Goal: Transaction & Acquisition: Purchase product/service

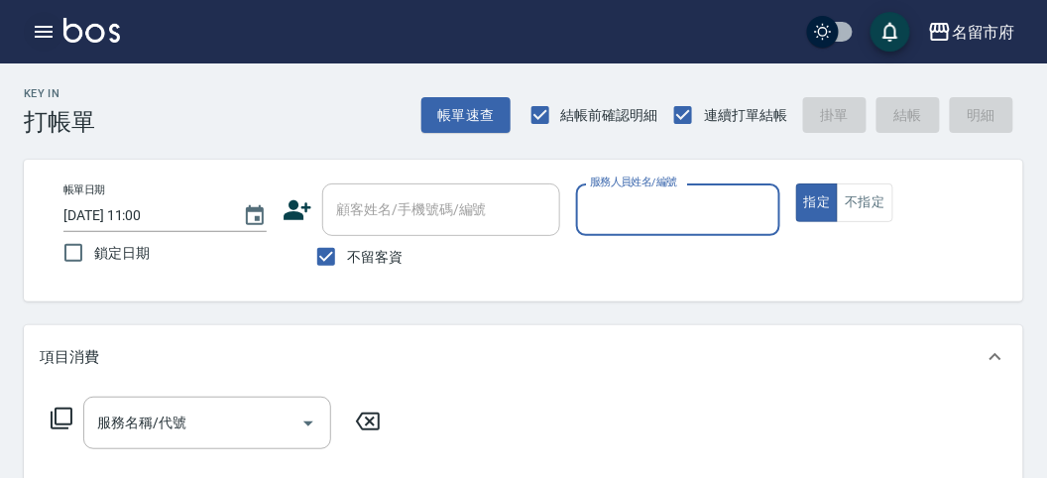
click at [49, 27] on icon "button" at bounding box center [44, 32] width 18 height 12
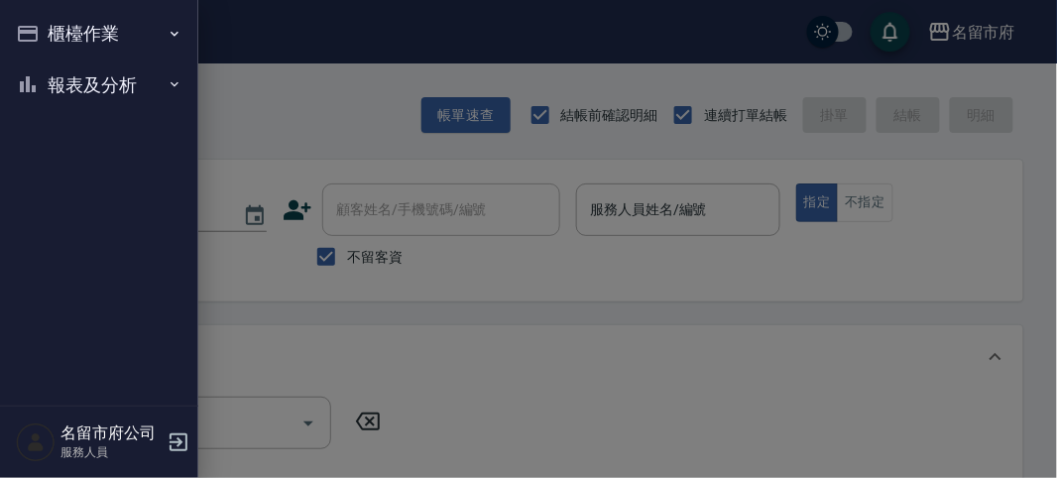
click at [66, 79] on button "報表及分析" at bounding box center [99, 85] width 182 height 52
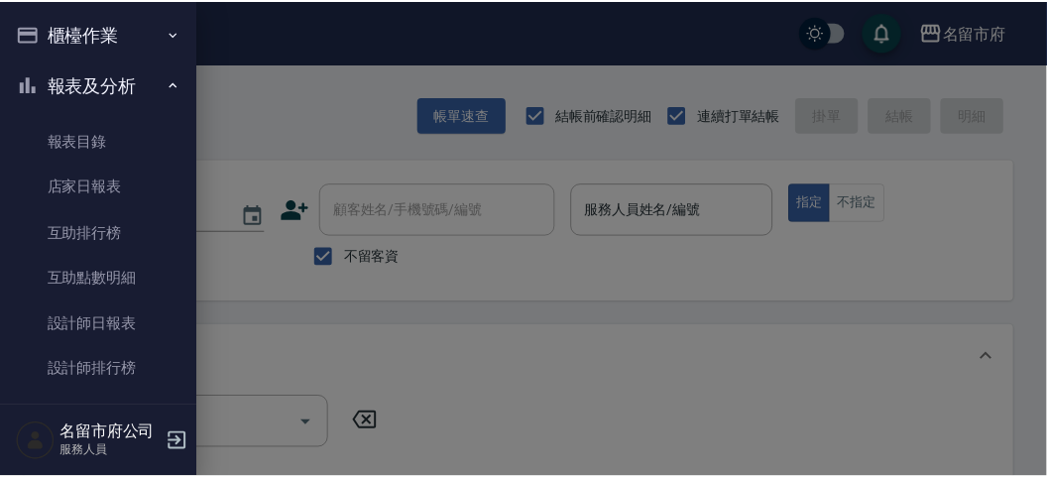
scroll to position [64, 0]
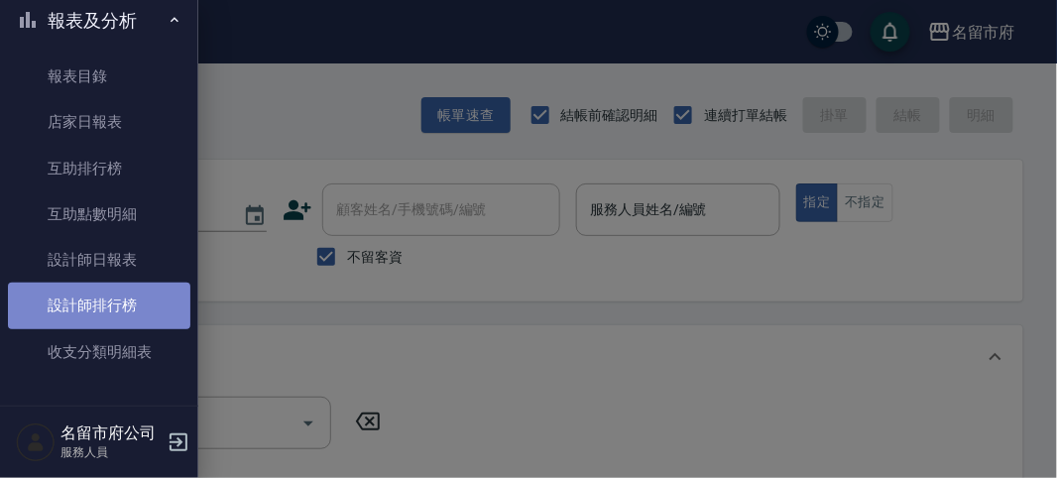
click at [135, 294] on link "設計師排行榜" at bounding box center [99, 306] width 182 height 46
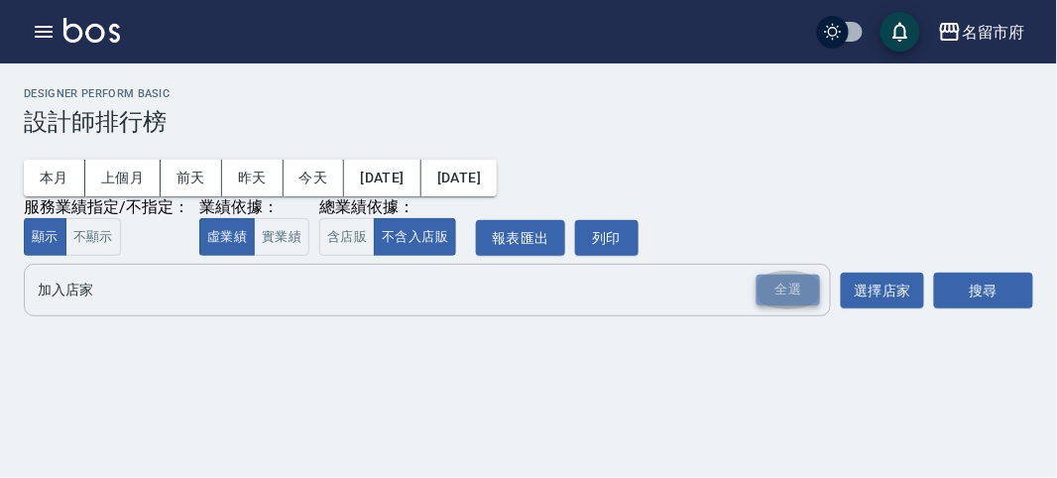
click at [779, 280] on div "全選" at bounding box center [788, 290] width 63 height 31
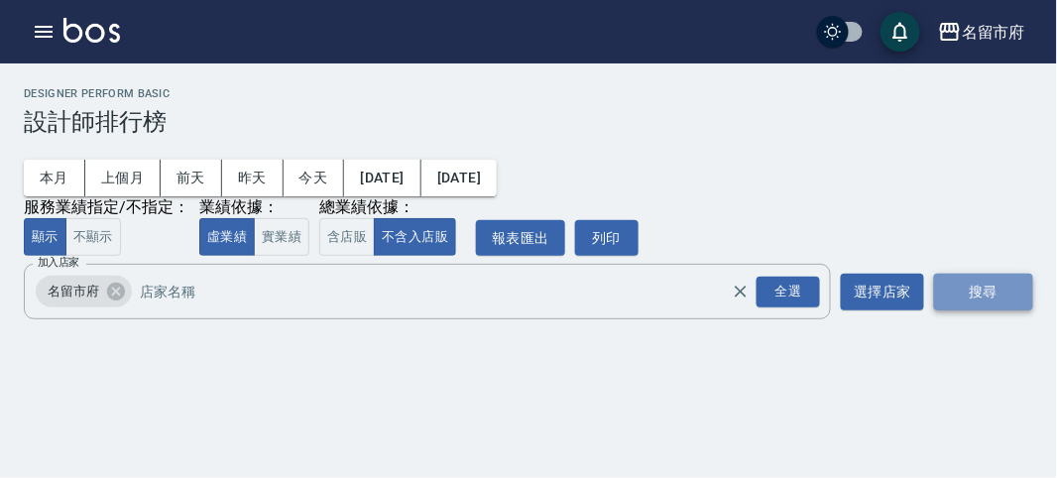
click at [961, 286] on button "搜尋" at bounding box center [983, 292] width 99 height 37
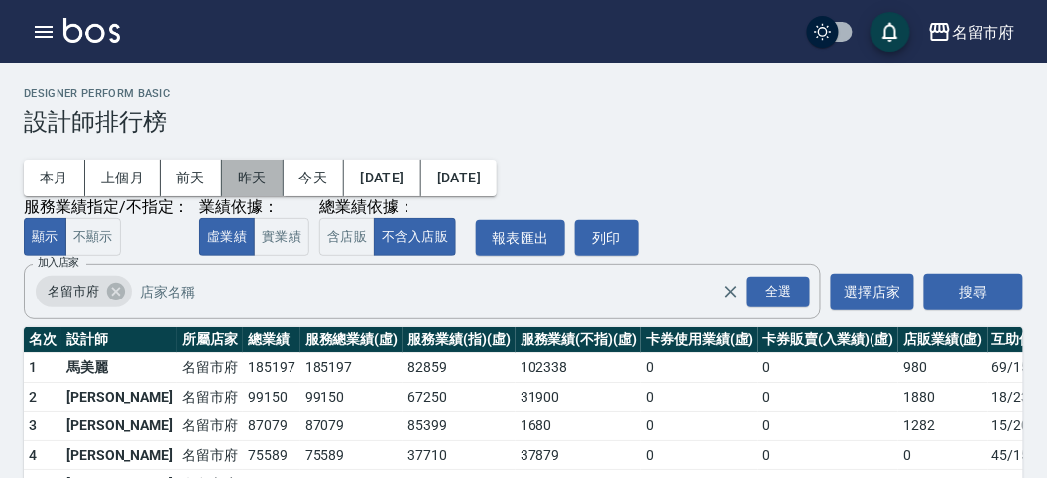
click at [265, 176] on button "昨天" at bounding box center [252, 178] width 61 height 37
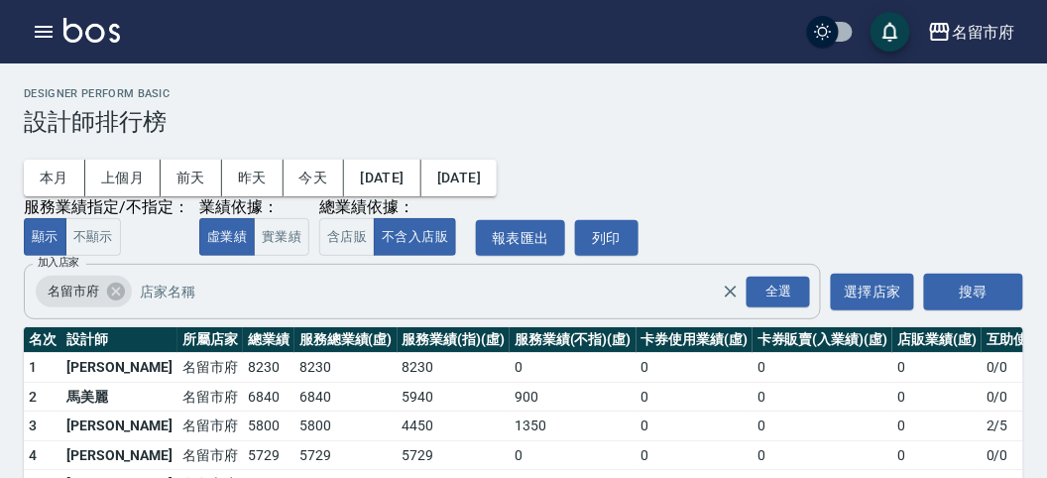
scroll to position [116, 0]
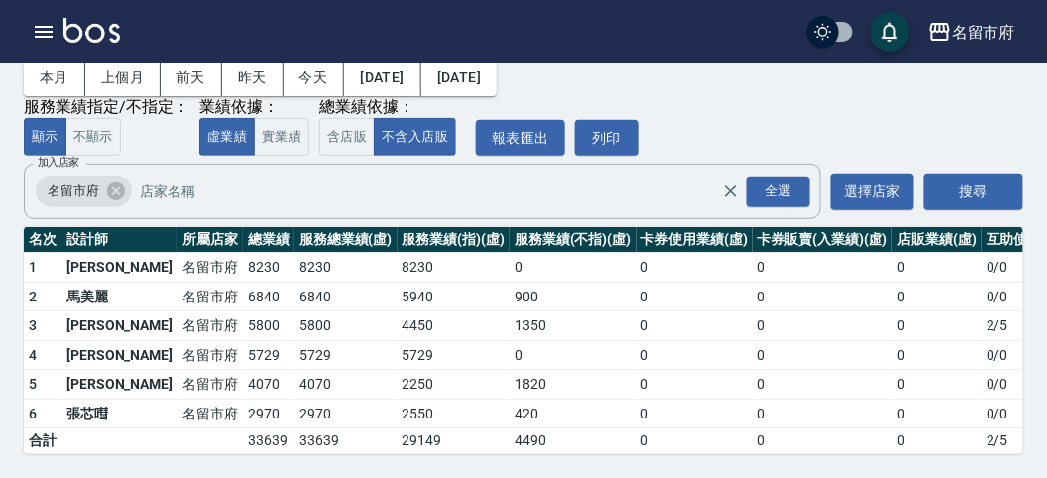
click at [75, 20] on img at bounding box center [91, 30] width 57 height 25
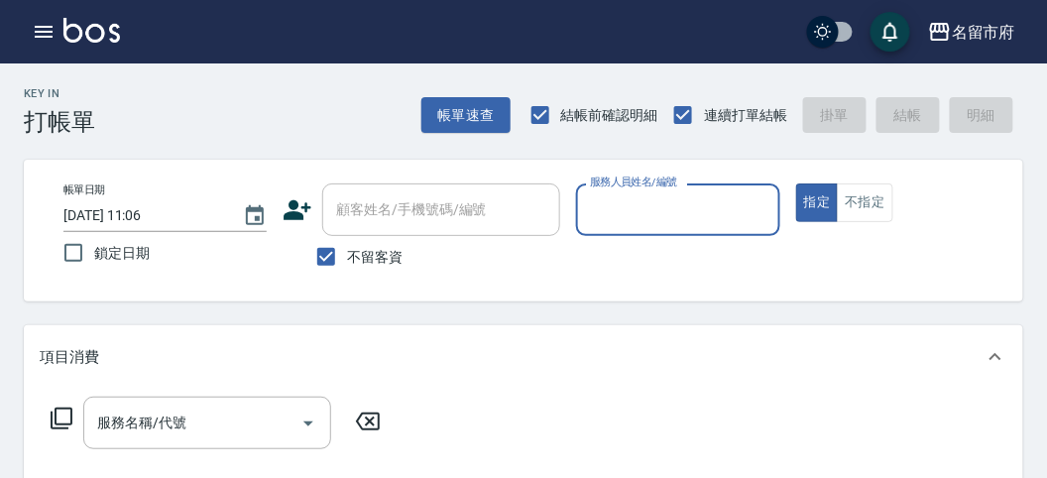
click at [691, 220] on input "服務人員姓名/編號" at bounding box center [677, 209] width 185 height 35
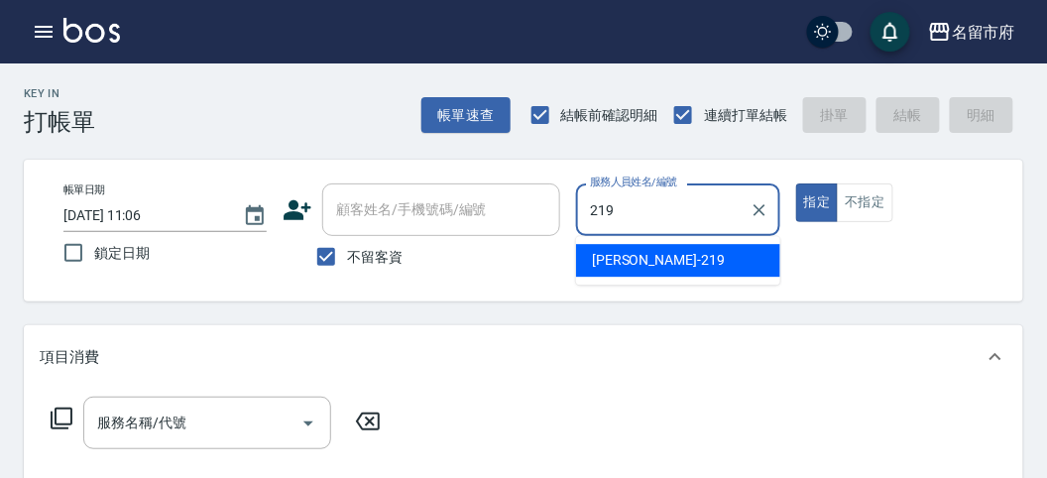
type input "[PERSON_NAME]-219"
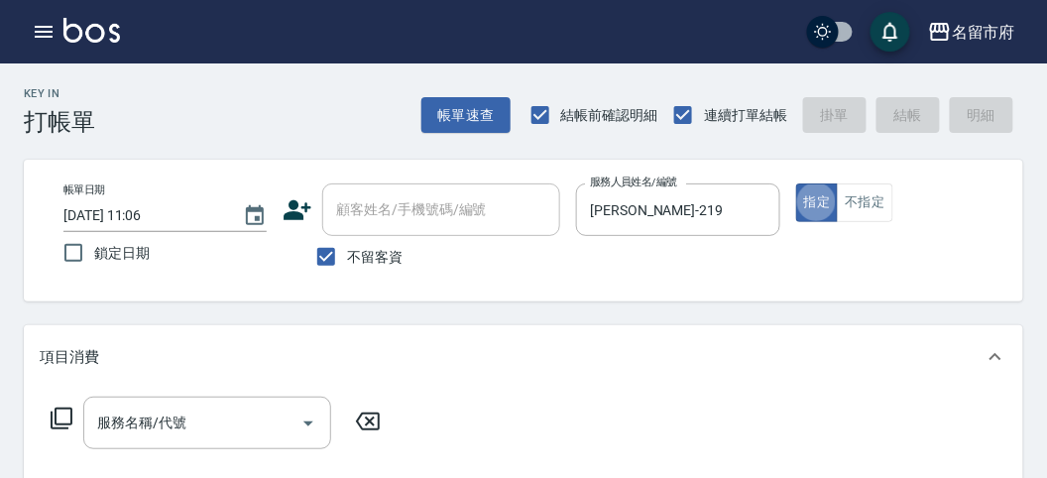
type button "true"
click at [57, 419] on icon at bounding box center [62, 419] width 24 height 24
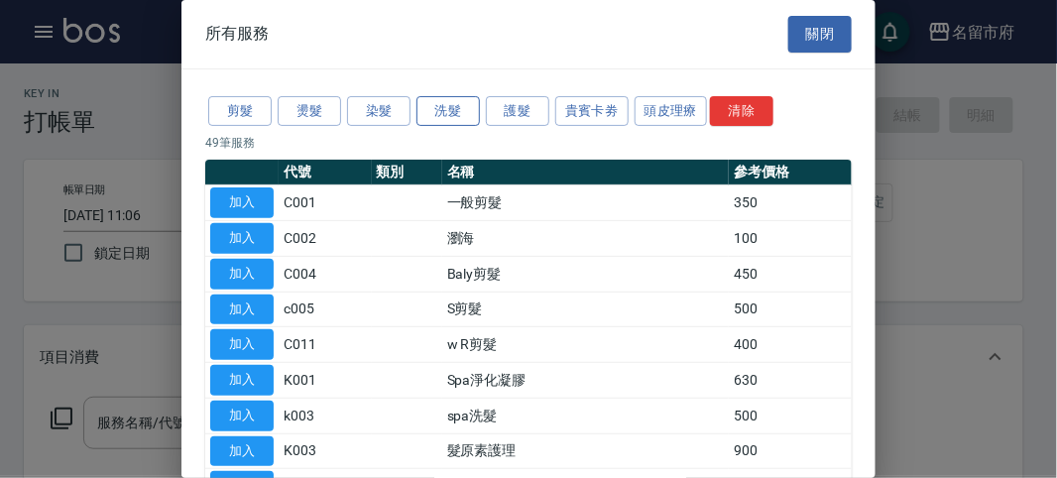
drag, startPoint x: 457, startPoint y: 116, endPoint x: 464, endPoint y: 130, distance: 15.5
click at [457, 117] on button "洗髮" at bounding box center [447, 111] width 63 height 31
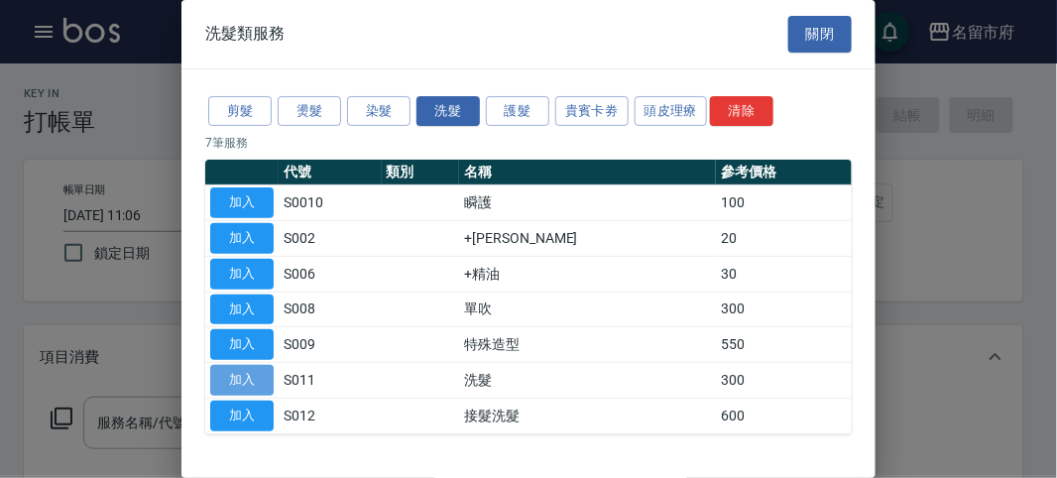
click at [255, 385] on button "加入" at bounding box center [241, 380] width 63 height 31
type input "洗髮(S011)"
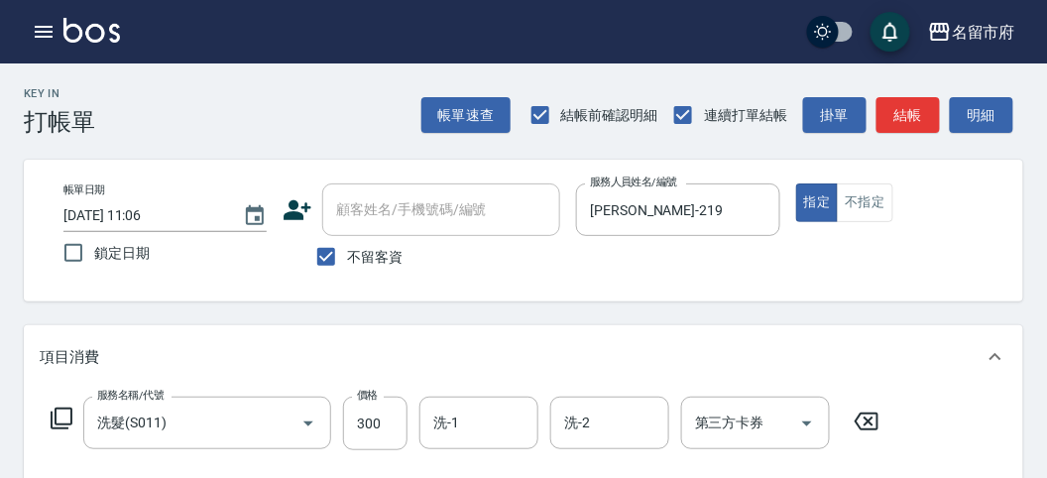
click at [57, 414] on icon at bounding box center [62, 419] width 24 height 24
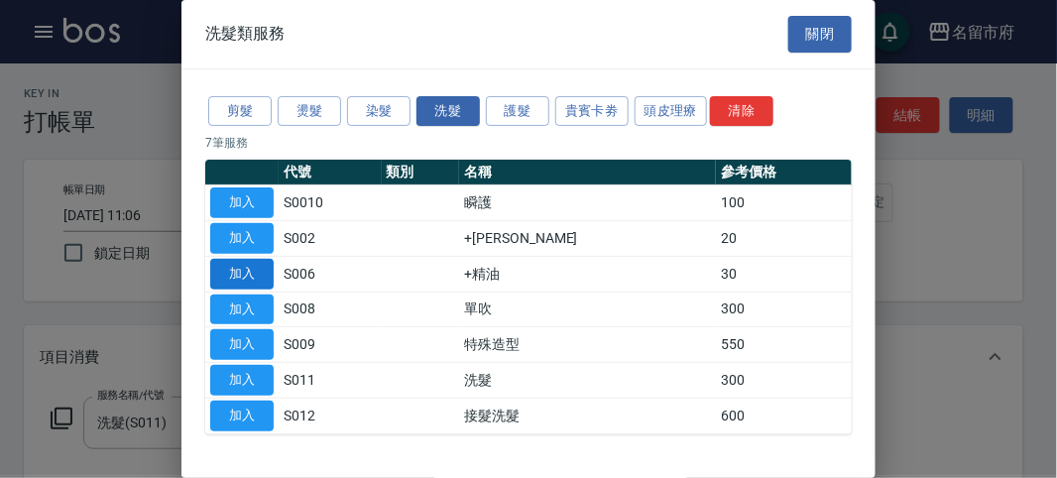
click at [230, 279] on button "加入" at bounding box center [241, 274] width 63 height 31
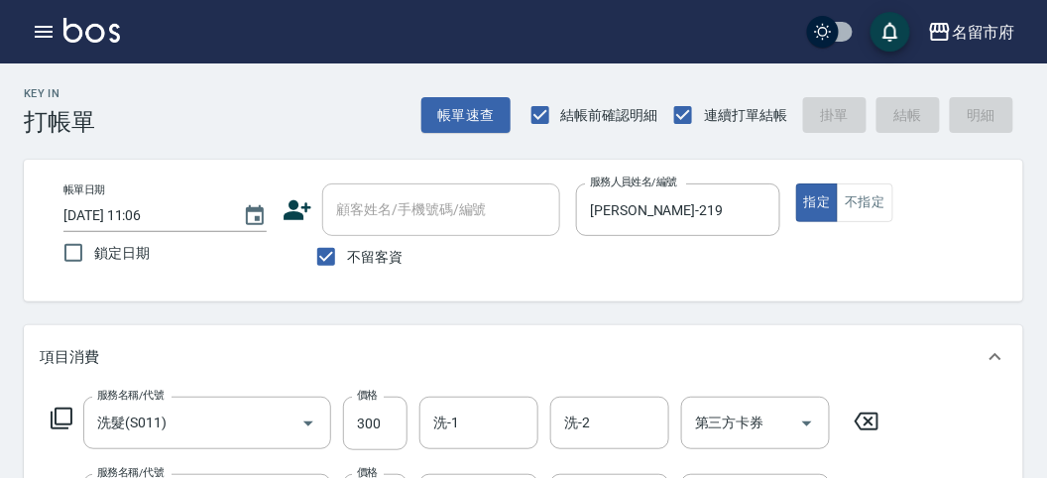
type input "[DATE] 11:27"
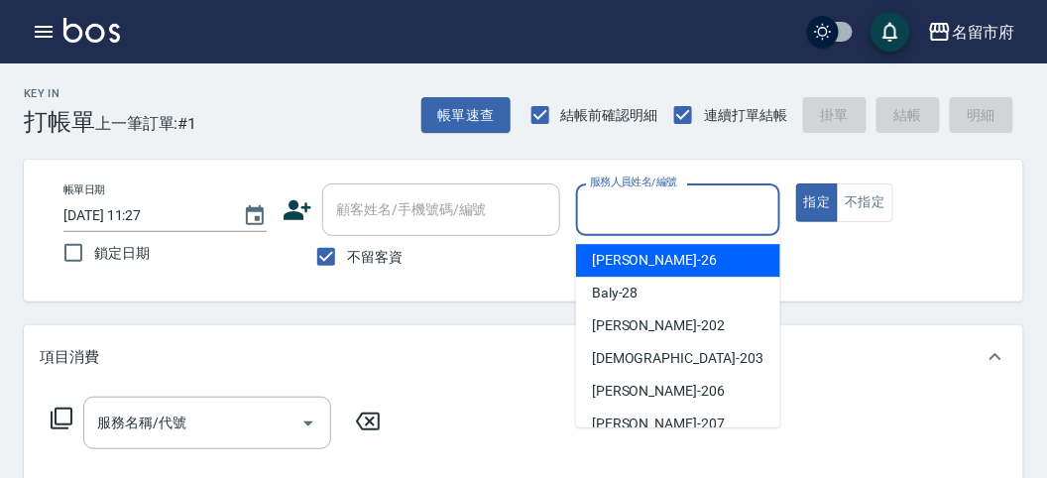
click at [650, 194] on input "服務人員姓名/編號" at bounding box center [677, 209] width 185 height 35
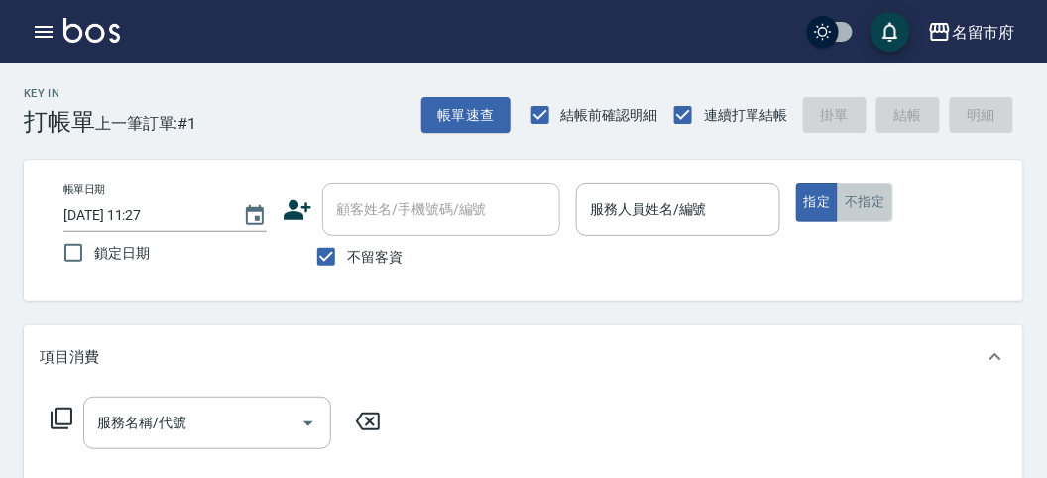
click at [876, 209] on button "不指定" at bounding box center [865, 202] width 56 height 39
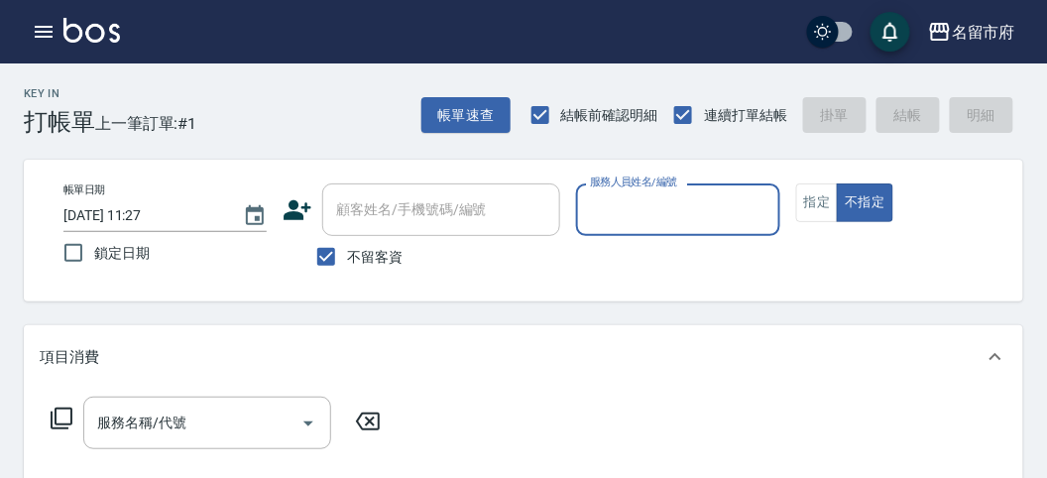
click at [655, 217] on input "服務人員姓名/編號" at bounding box center [677, 209] width 185 height 35
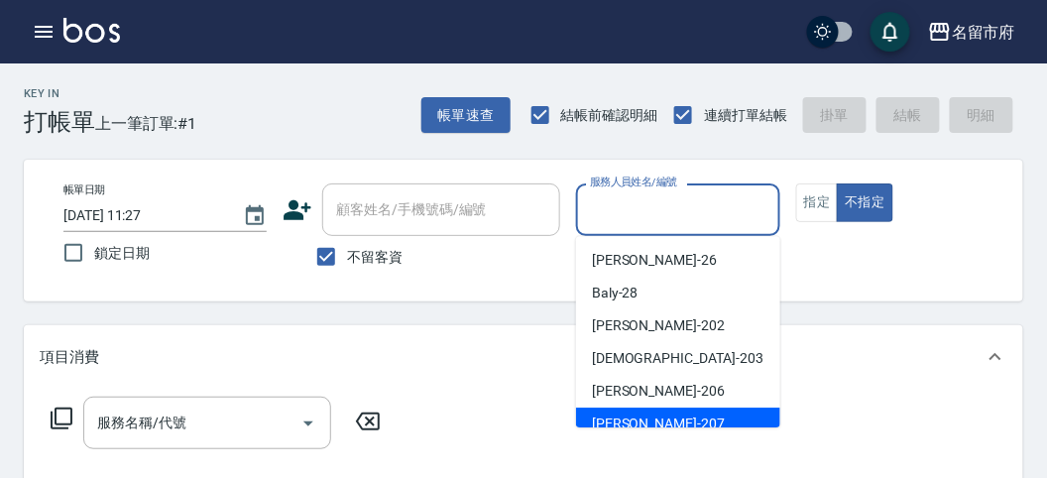
click at [617, 414] on span "[PERSON_NAME] -207" at bounding box center [658, 423] width 133 height 21
type input "[PERSON_NAME]-207"
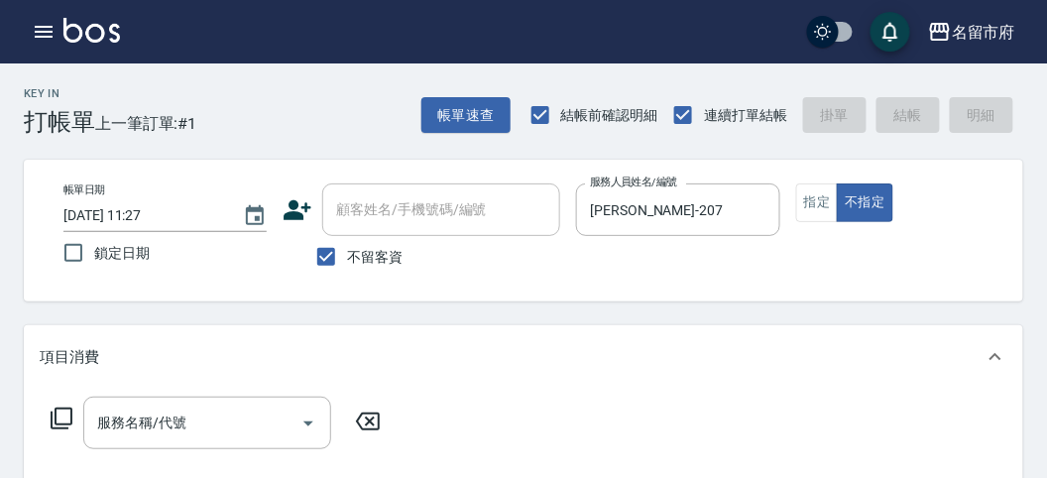
click at [60, 421] on icon at bounding box center [62, 419] width 24 height 24
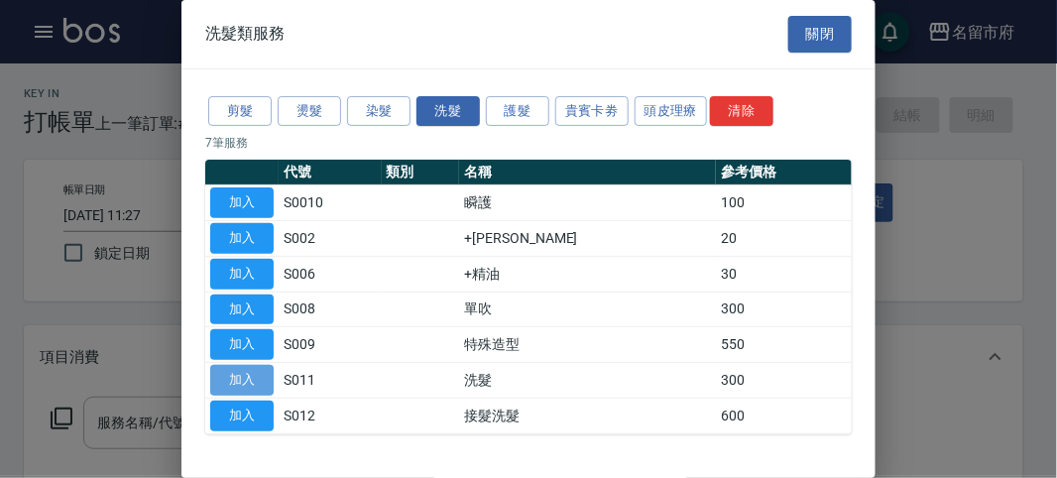
click at [247, 383] on button "加入" at bounding box center [241, 380] width 63 height 31
type input "洗髮(S011)"
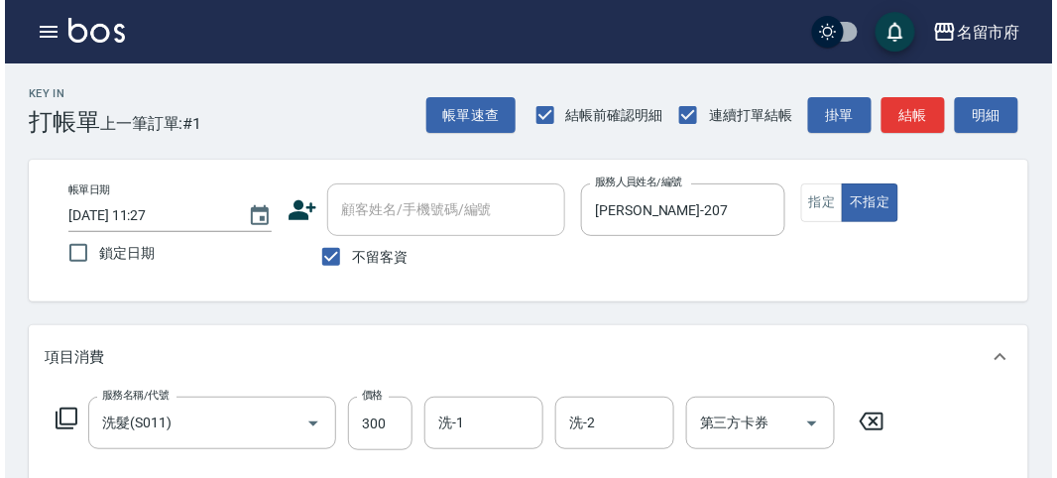
scroll to position [580, 0]
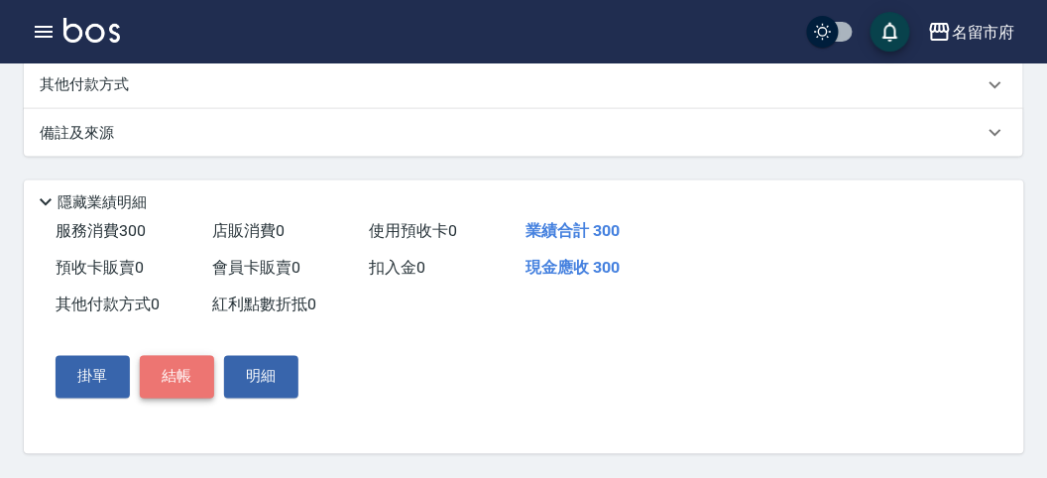
click at [196, 370] on button "結帳" at bounding box center [177, 377] width 74 height 42
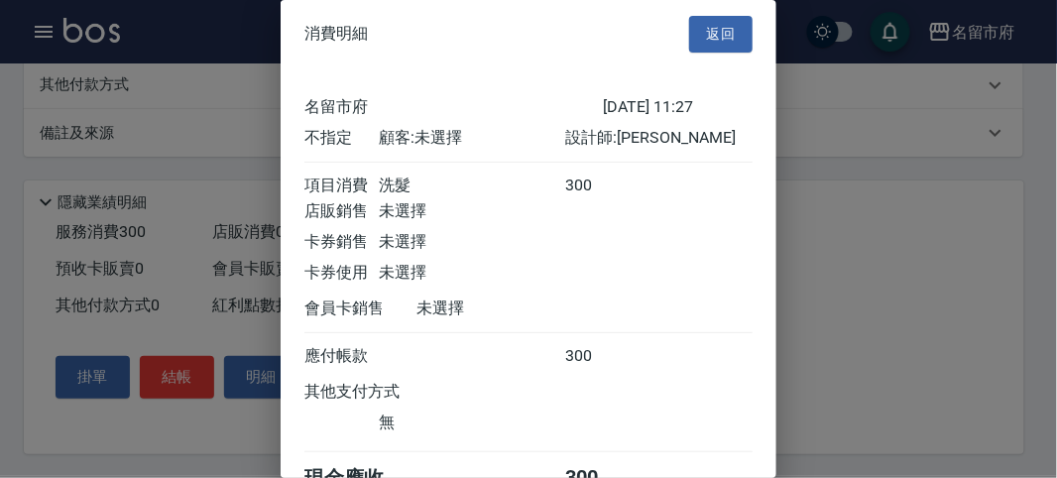
scroll to position [110, 0]
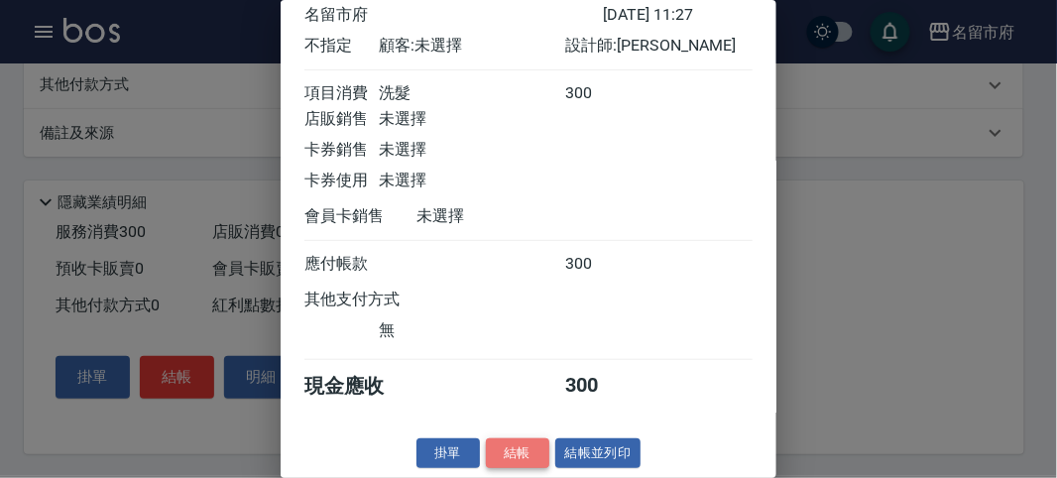
click at [498, 441] on button "結帳" at bounding box center [517, 453] width 63 height 31
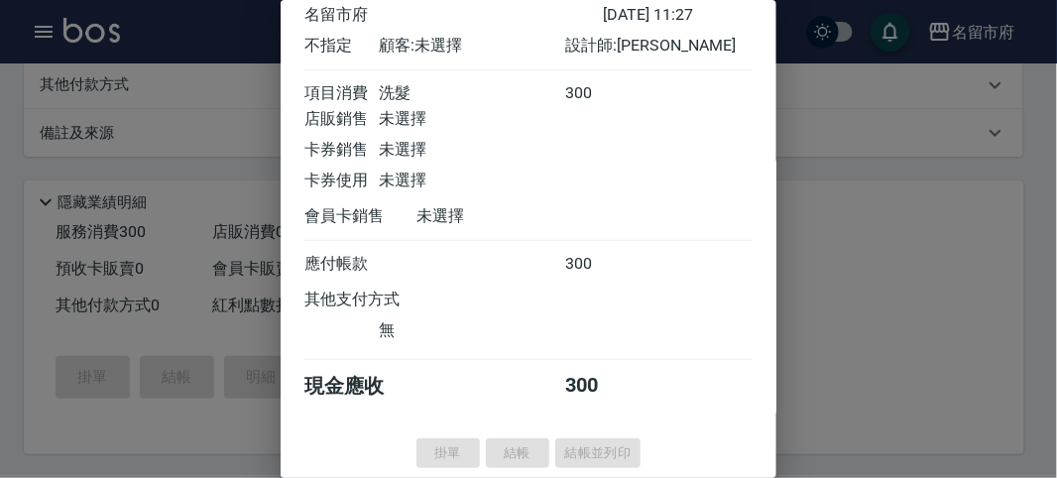
type input "[DATE] 12:12"
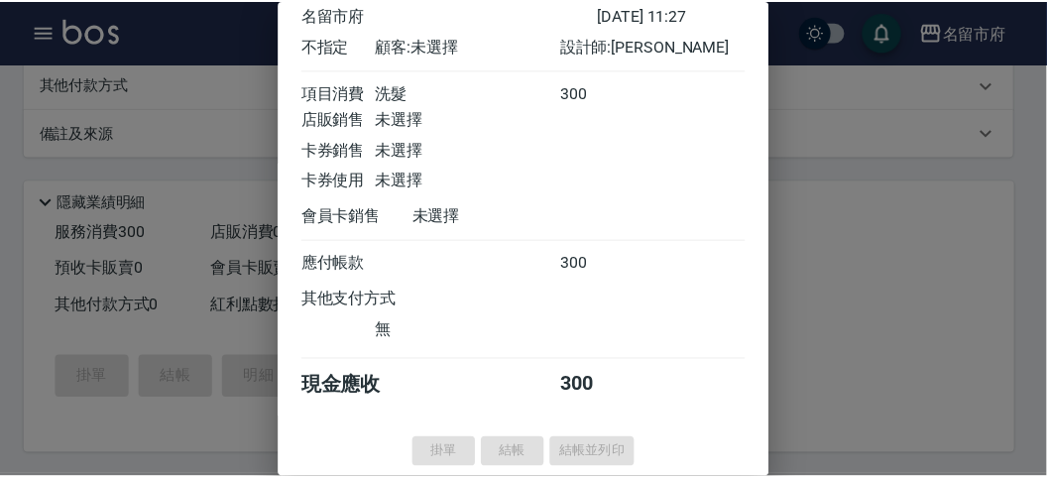
scroll to position [0, 0]
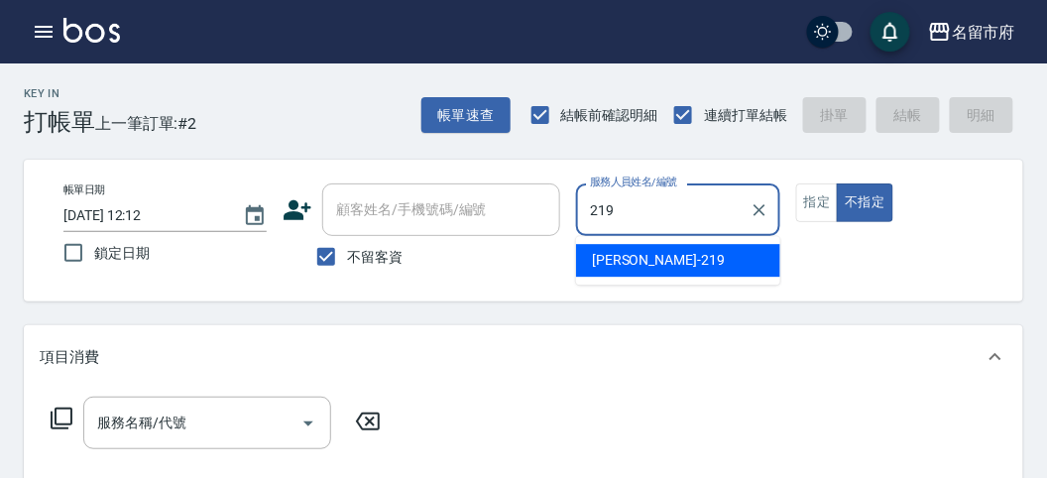
type input "[PERSON_NAME]-219"
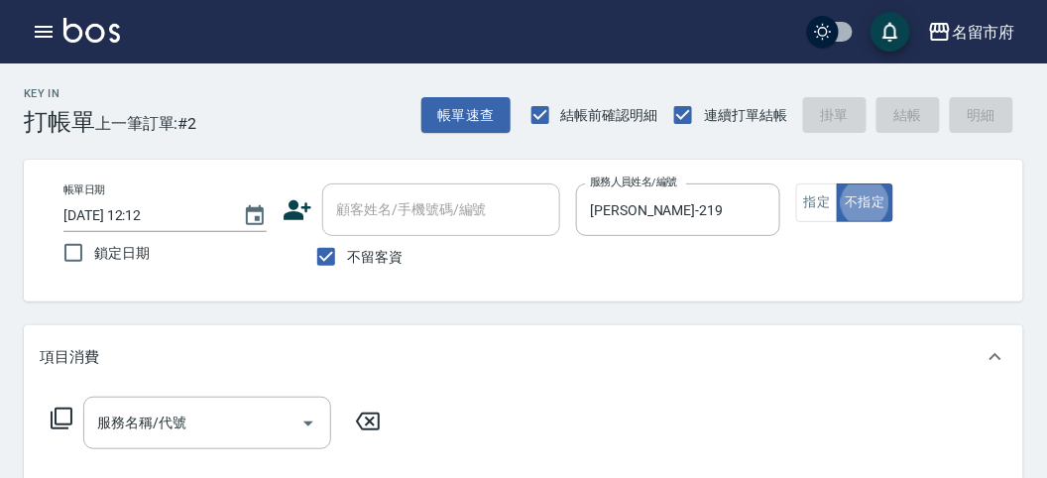
type button "false"
click at [66, 420] on icon at bounding box center [62, 419] width 24 height 24
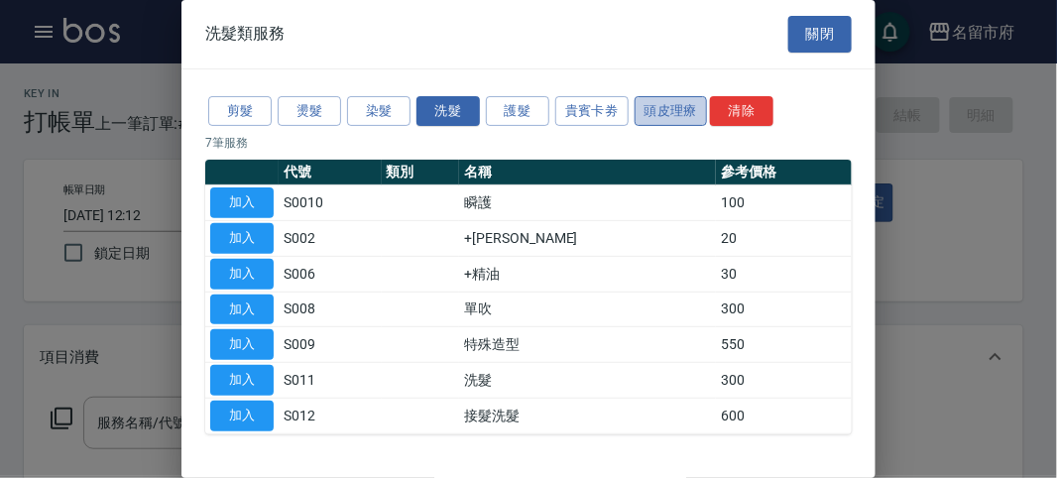
click at [690, 110] on button "頭皮理療" at bounding box center [671, 111] width 73 height 31
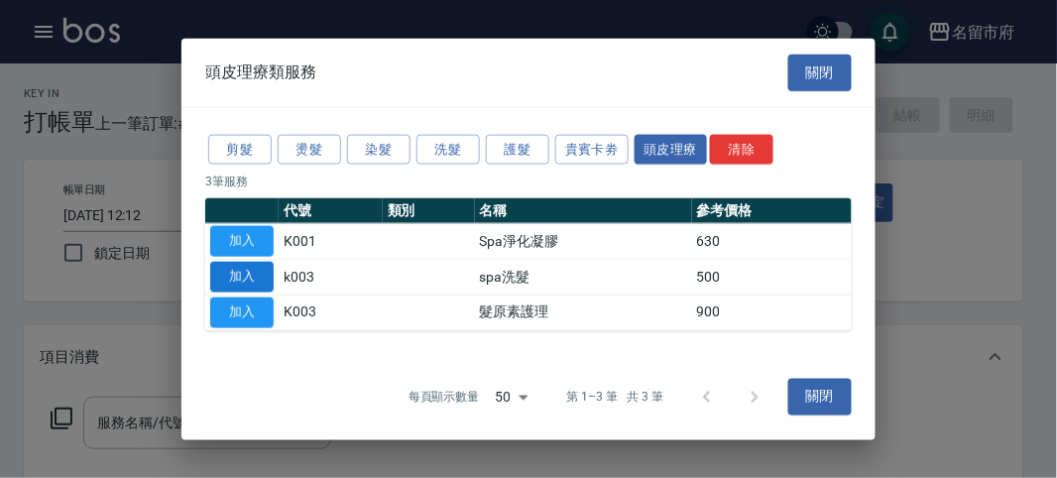
click at [245, 279] on button "加入" at bounding box center [241, 277] width 63 height 31
type input "spa洗髮(k003)"
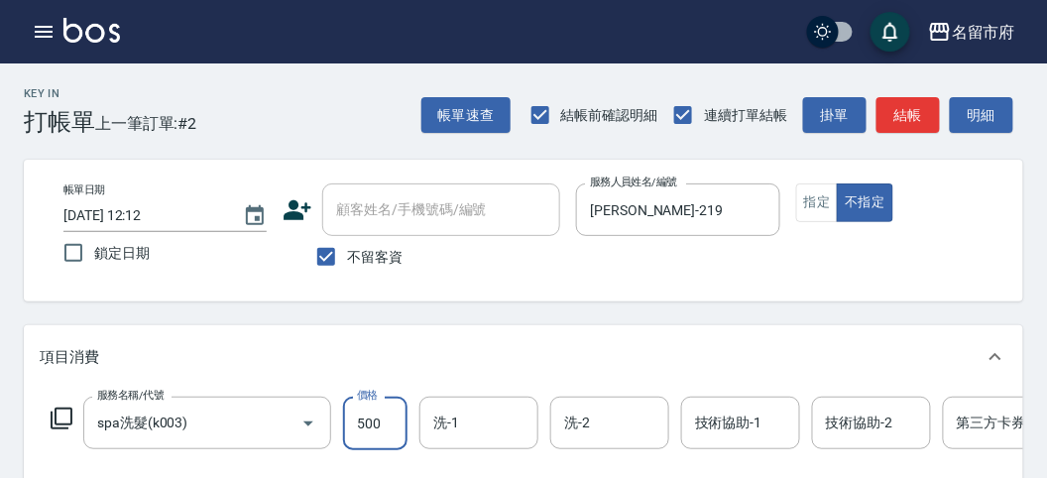
click at [396, 432] on input "500" at bounding box center [375, 424] width 64 height 54
type input "520"
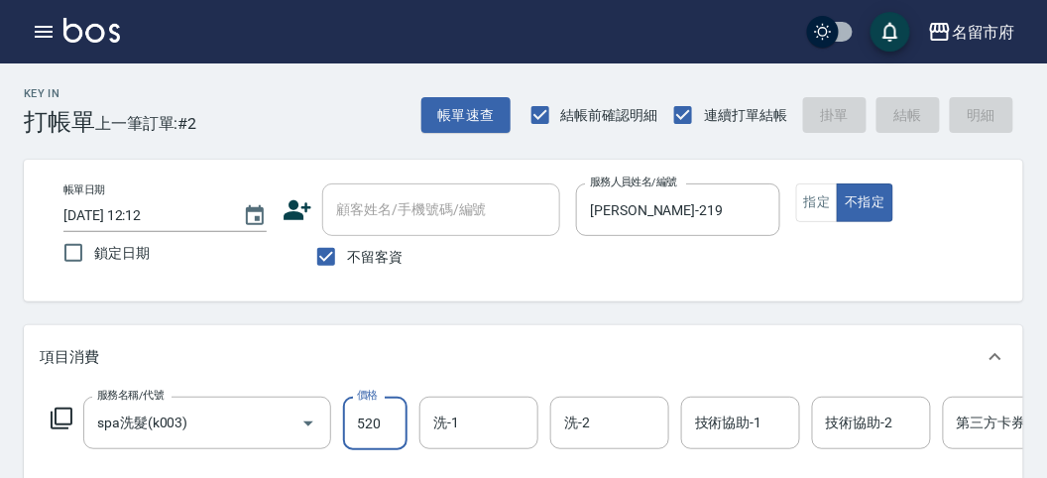
type input "[DATE] 12:43"
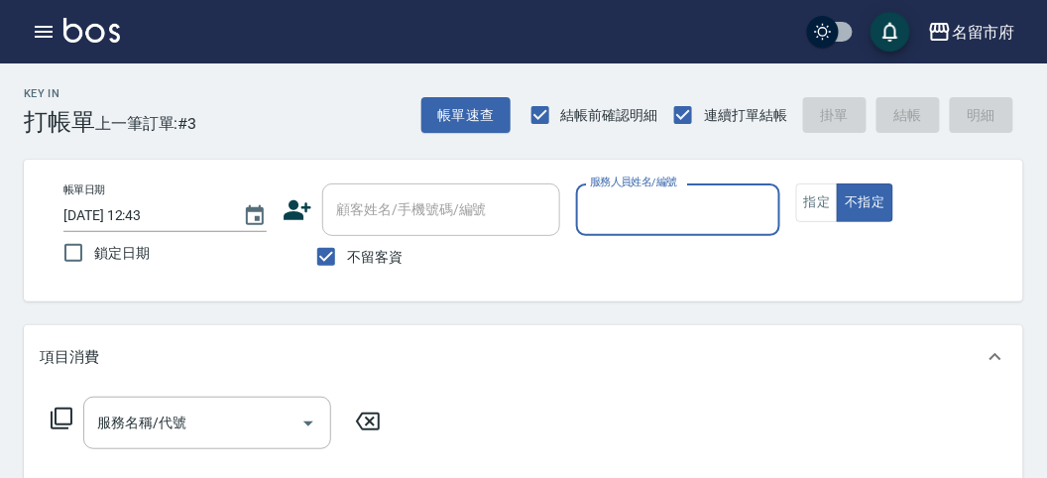
click at [643, 215] on input "服務人員姓名/編號" at bounding box center [677, 209] width 185 height 35
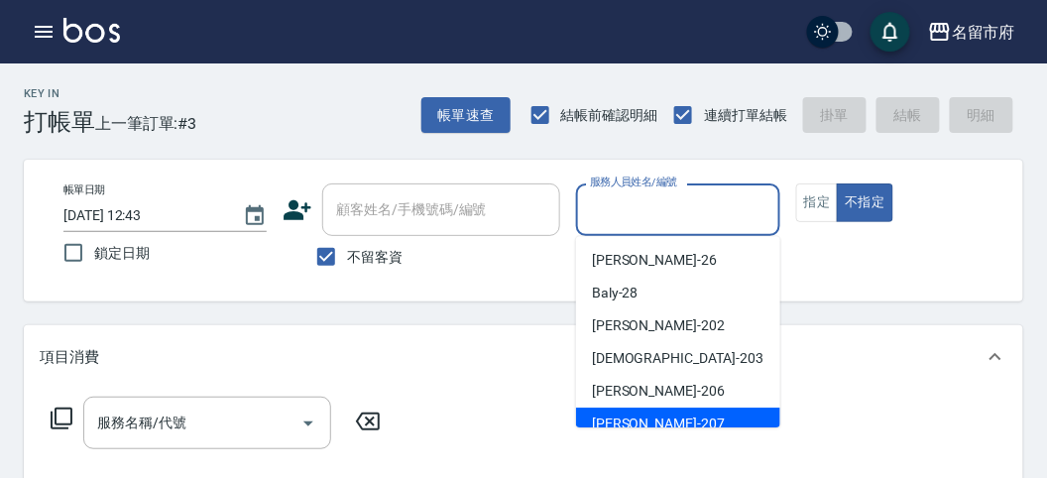
click at [648, 409] on div "[PERSON_NAME] -207" at bounding box center [678, 424] width 204 height 33
type input "[PERSON_NAME]-207"
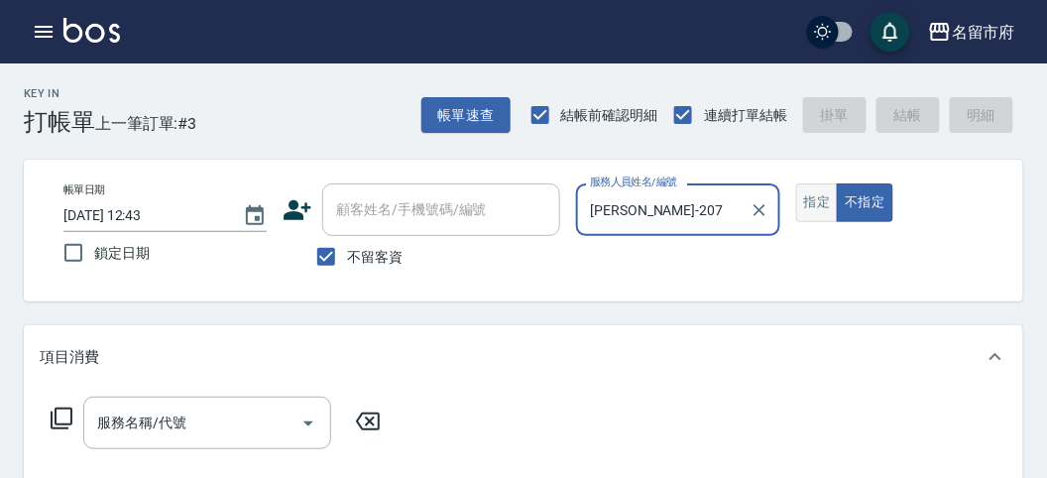
click at [796, 209] on button "指定" at bounding box center [817, 202] width 43 height 39
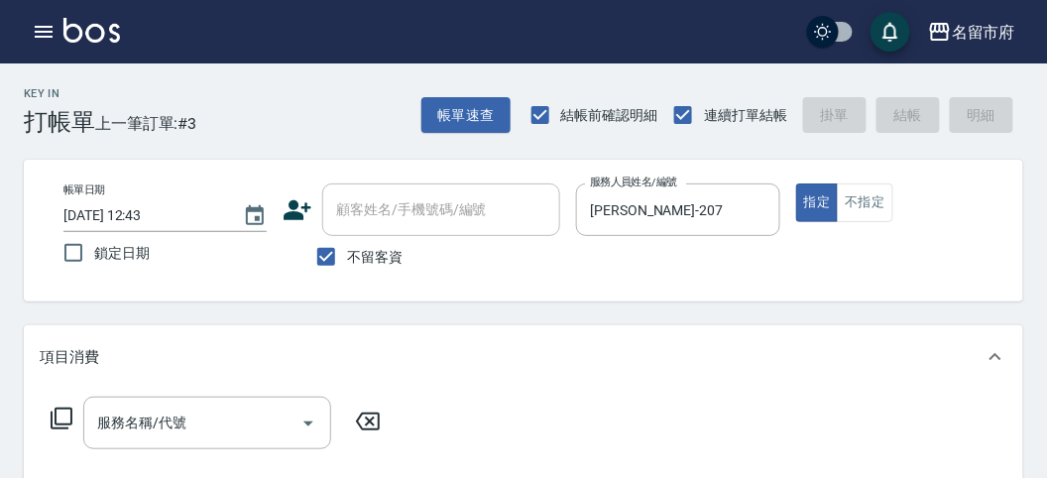
click at [61, 424] on icon at bounding box center [62, 419] width 22 height 22
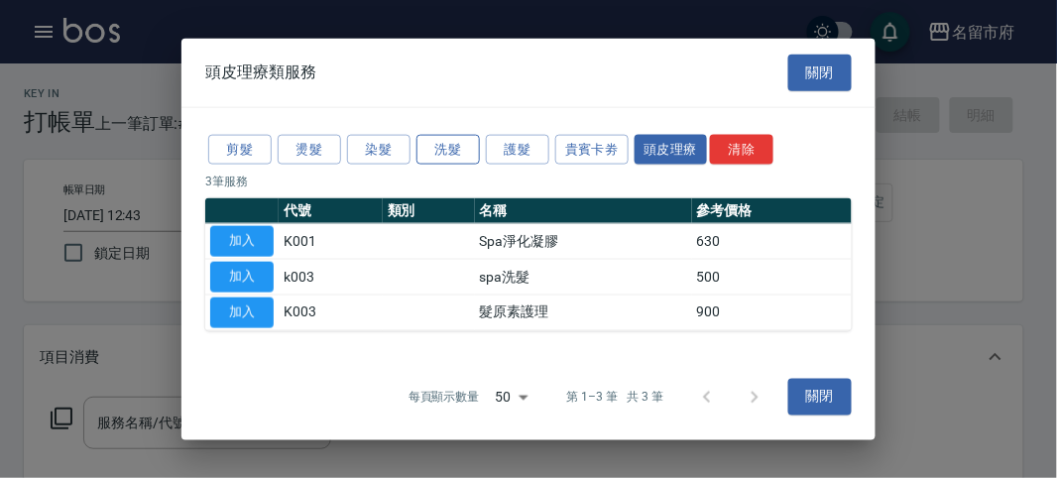
click at [442, 153] on button "洗髮" at bounding box center [447, 149] width 63 height 31
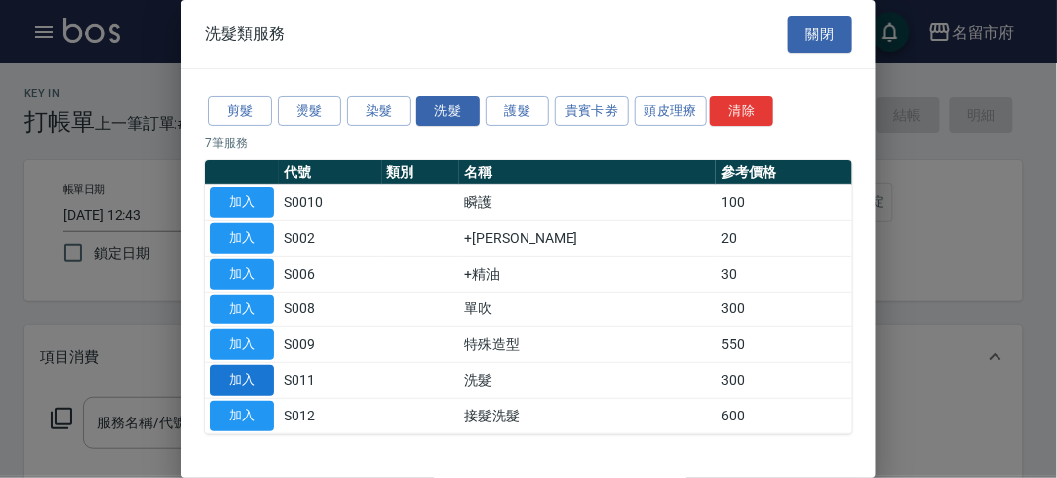
drag, startPoint x: 244, startPoint y: 384, endPoint x: 278, endPoint y: 383, distance: 33.7
click at [246, 384] on button "加入" at bounding box center [241, 380] width 63 height 31
type input "洗髮(S011)"
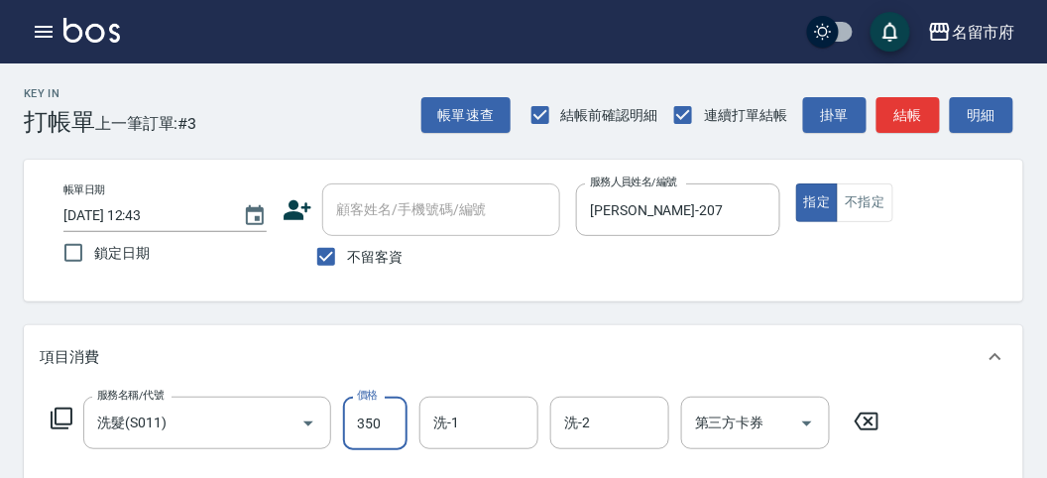
type input "350"
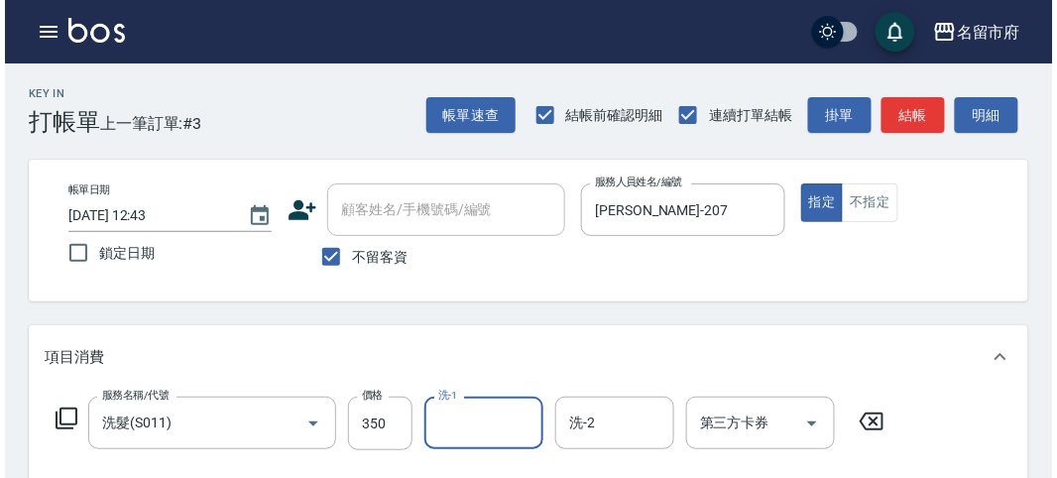
scroll to position [580, 0]
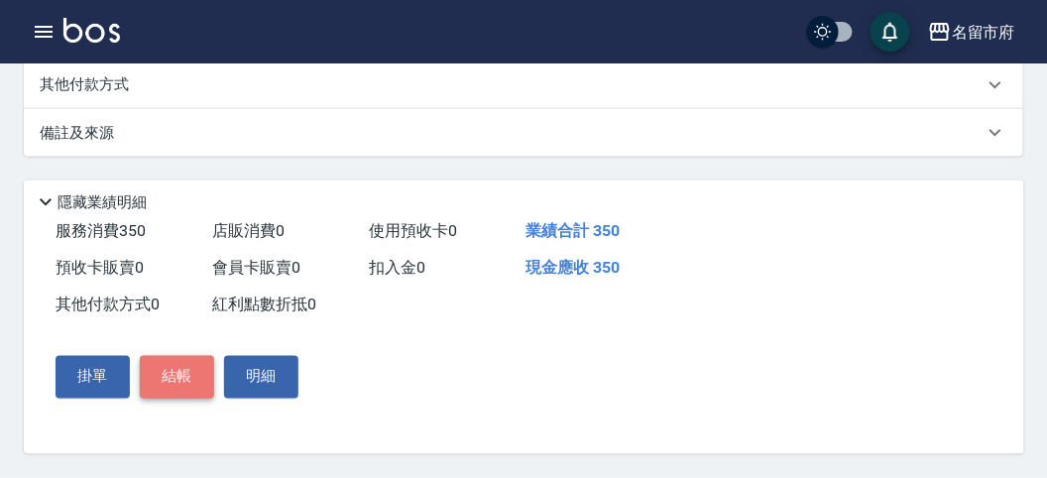
click at [167, 378] on button "結帳" at bounding box center [177, 377] width 74 height 42
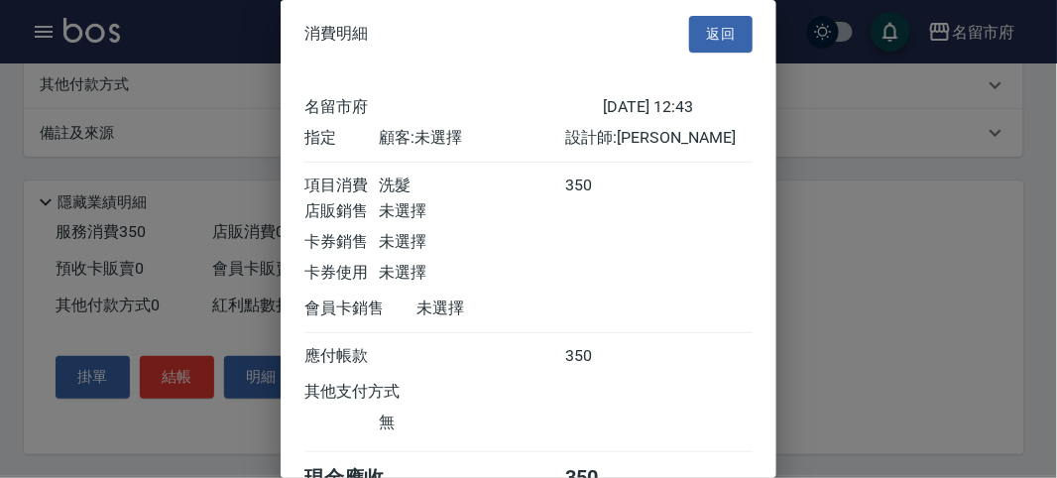
scroll to position [110, 0]
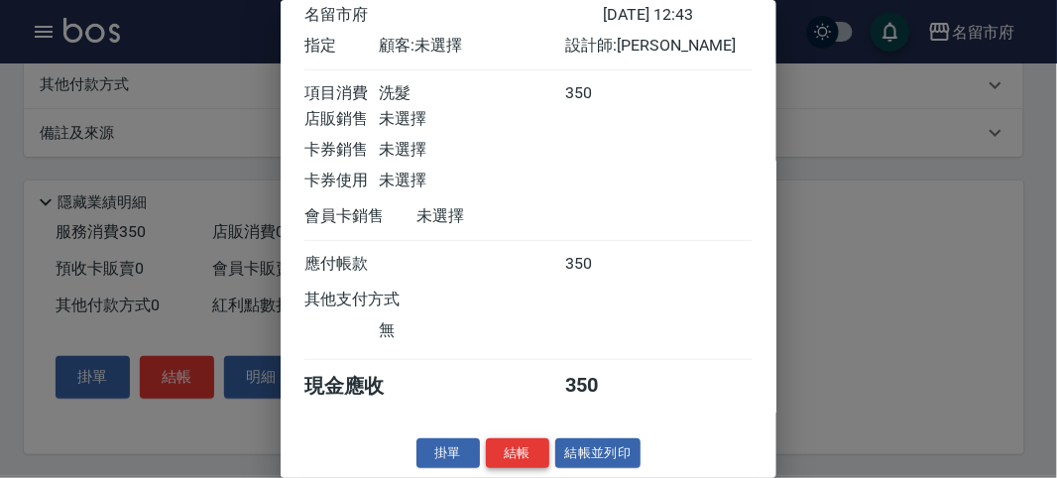
click at [522, 441] on button "結帳" at bounding box center [517, 453] width 63 height 31
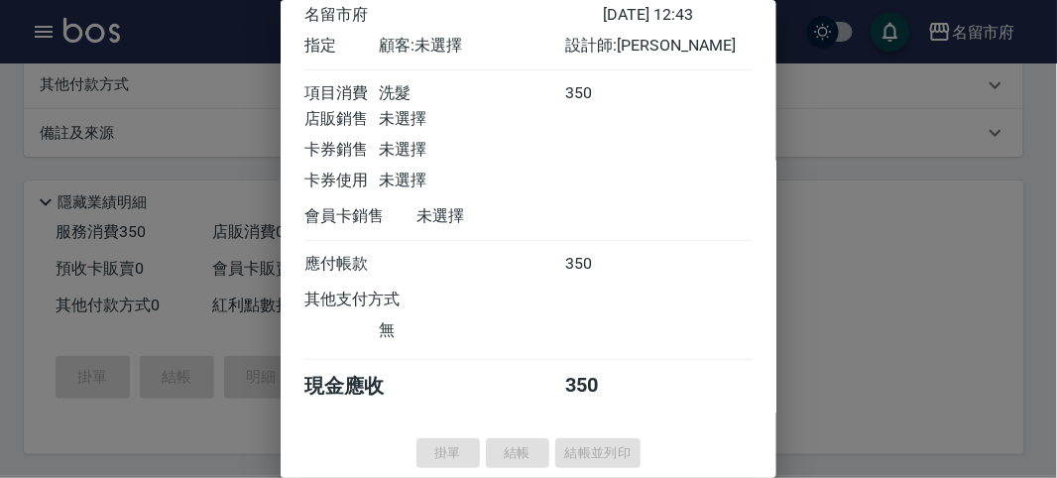
type input "[DATE] 12:46"
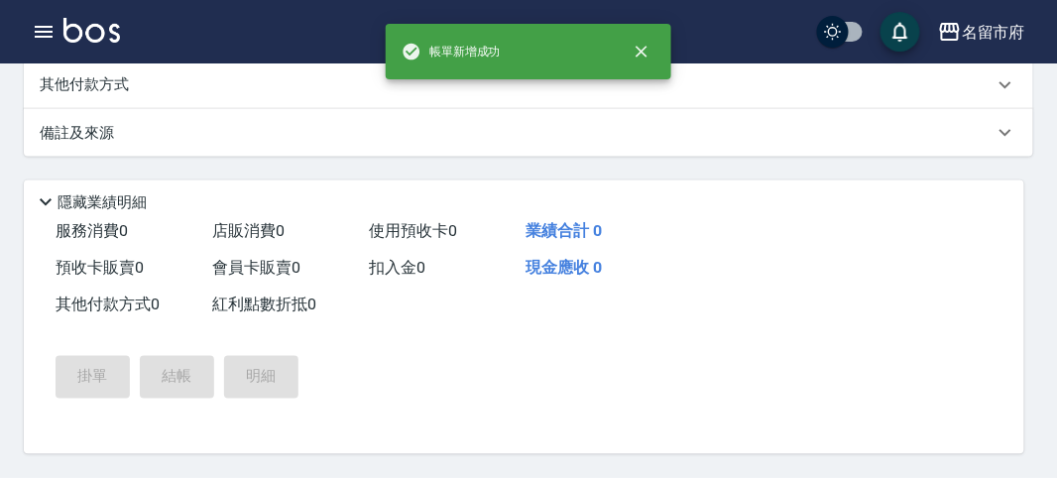
scroll to position [0, 0]
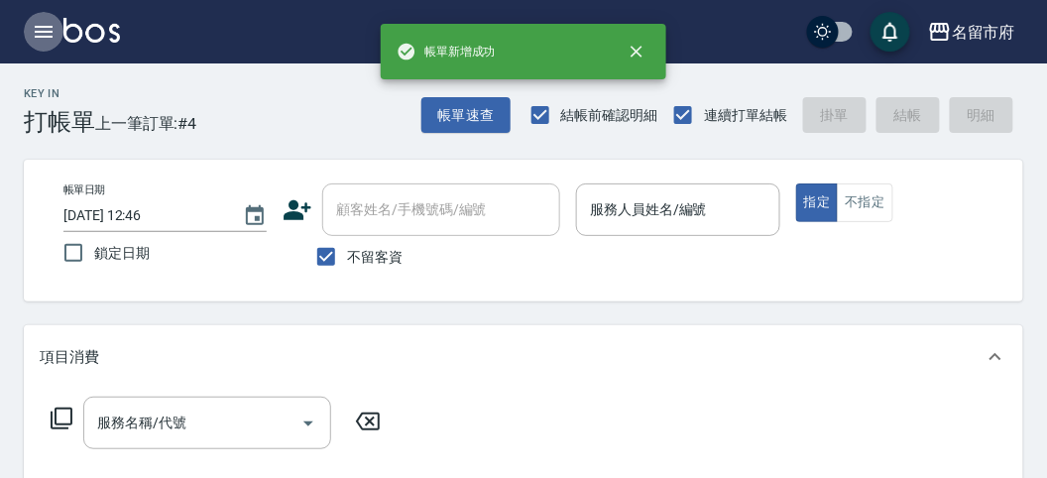
click at [43, 36] on icon "button" at bounding box center [44, 32] width 18 height 12
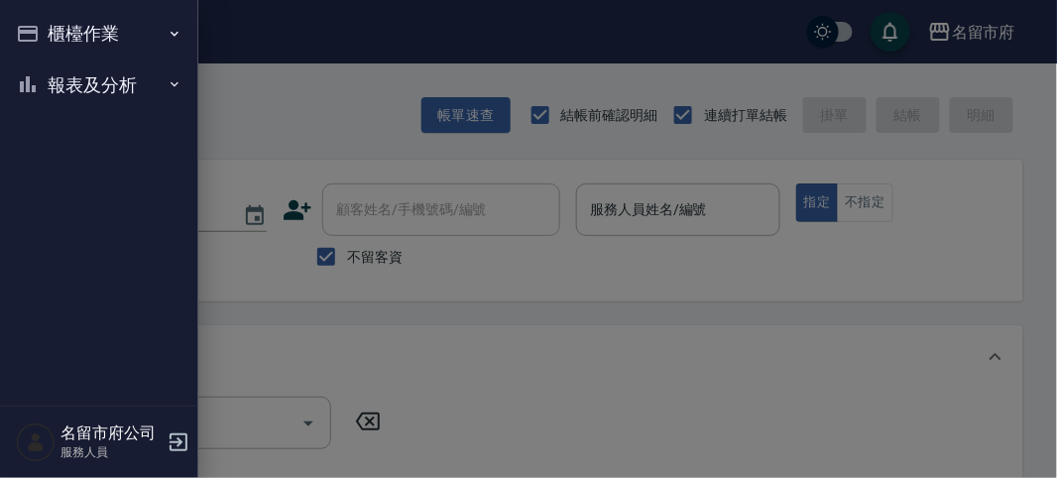
click at [59, 80] on button "報表及分析" at bounding box center [99, 85] width 182 height 52
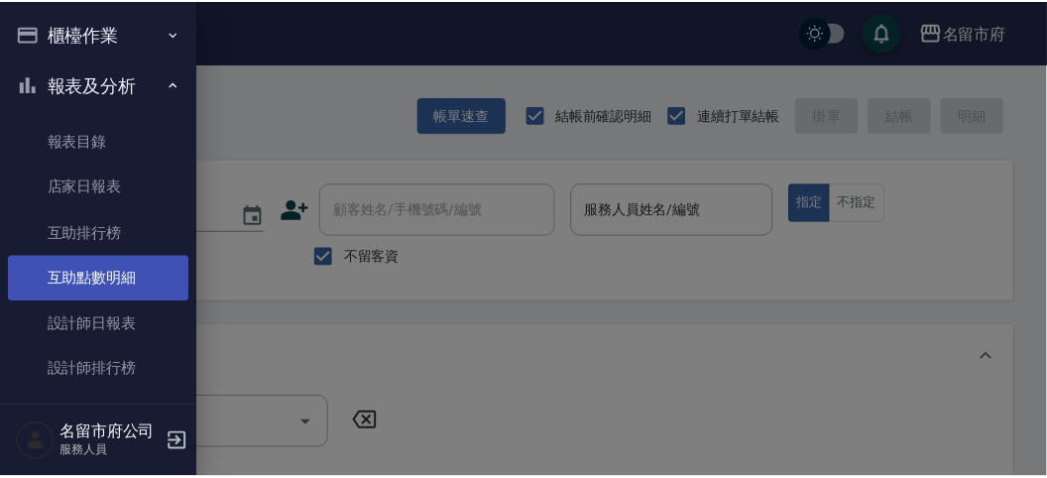
scroll to position [62, 0]
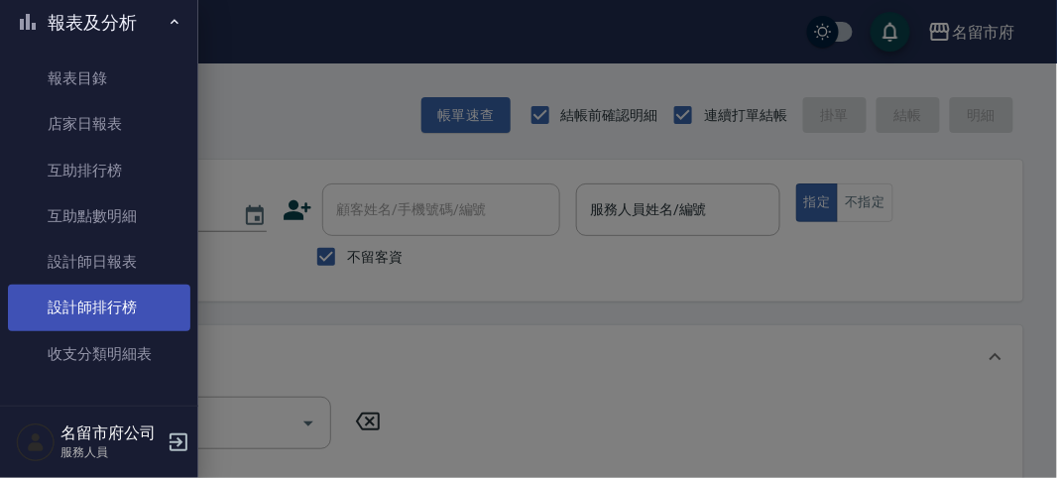
click at [93, 316] on link "設計師排行榜" at bounding box center [99, 308] width 182 height 46
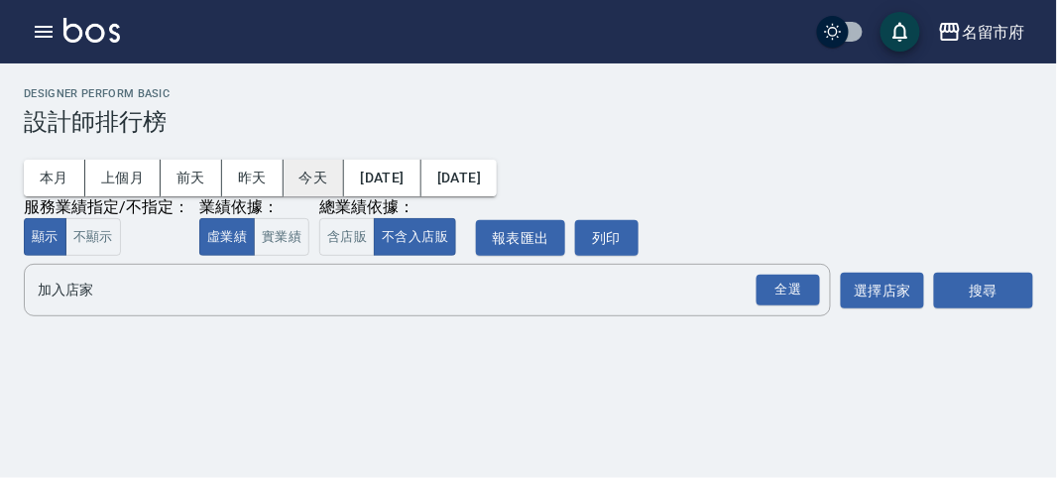
click at [313, 173] on button "今天" at bounding box center [314, 178] width 61 height 37
click at [781, 288] on div "全選" at bounding box center [788, 290] width 63 height 31
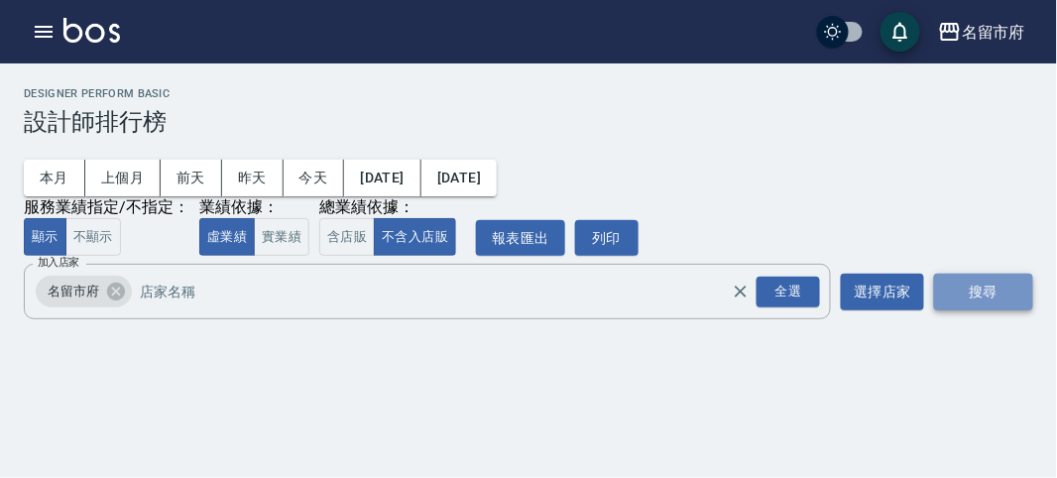
click at [975, 289] on button "搜尋" at bounding box center [983, 292] width 99 height 37
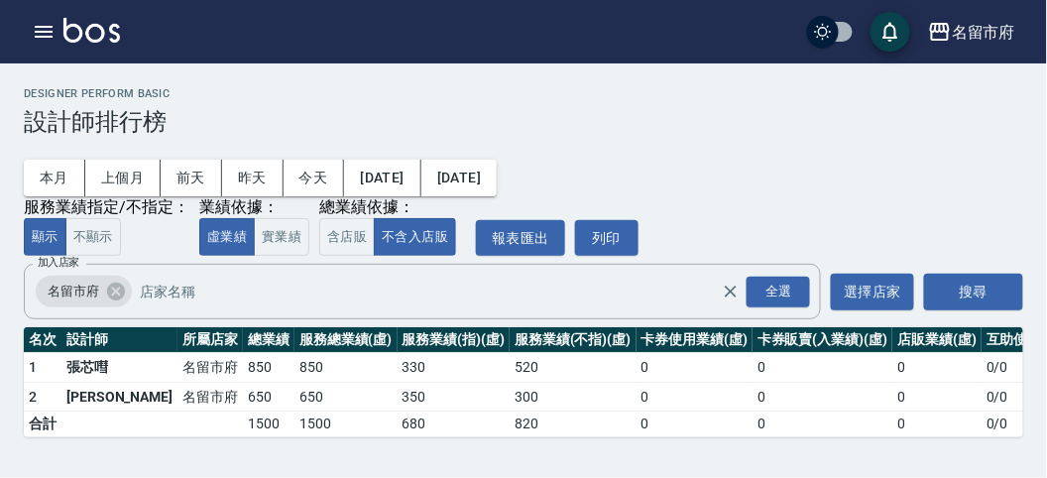
scroll to position [1, 0]
click at [50, 176] on button "本月" at bounding box center [54, 178] width 61 height 37
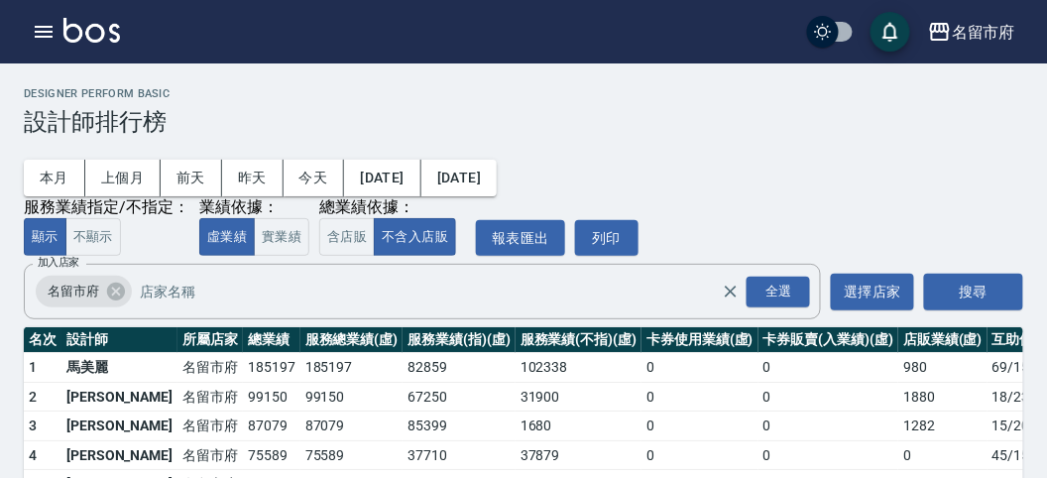
scroll to position [174, 0]
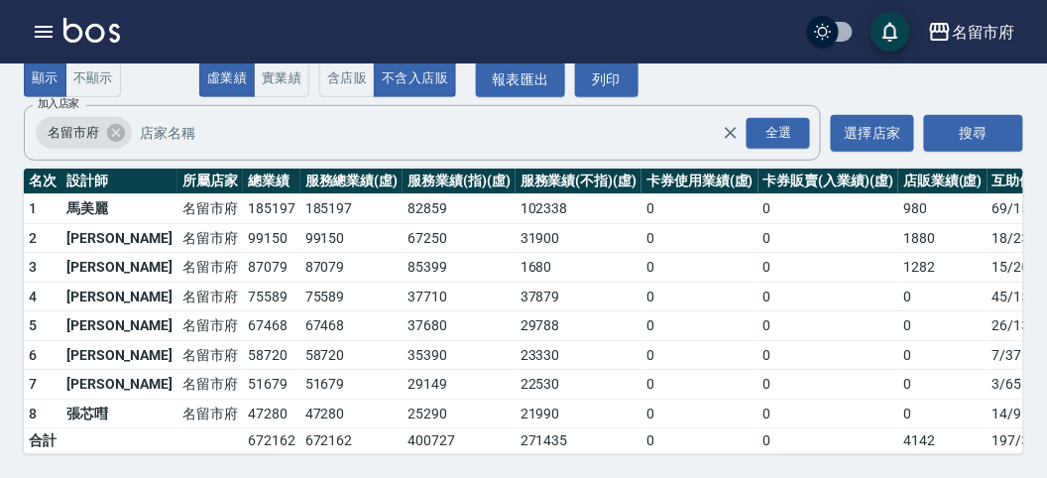
click at [102, 33] on img at bounding box center [91, 30] width 57 height 25
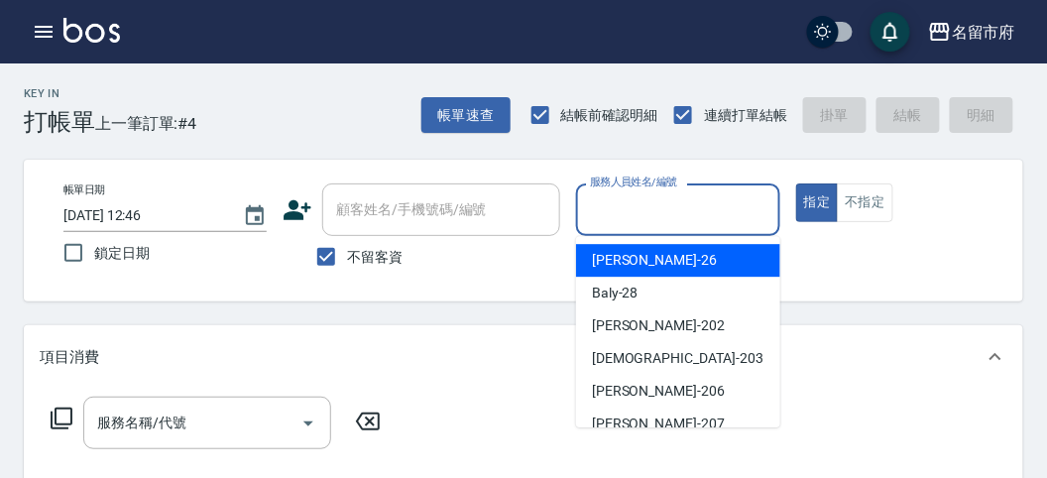
click at [659, 219] on input "服務人員姓名/編號" at bounding box center [677, 209] width 185 height 35
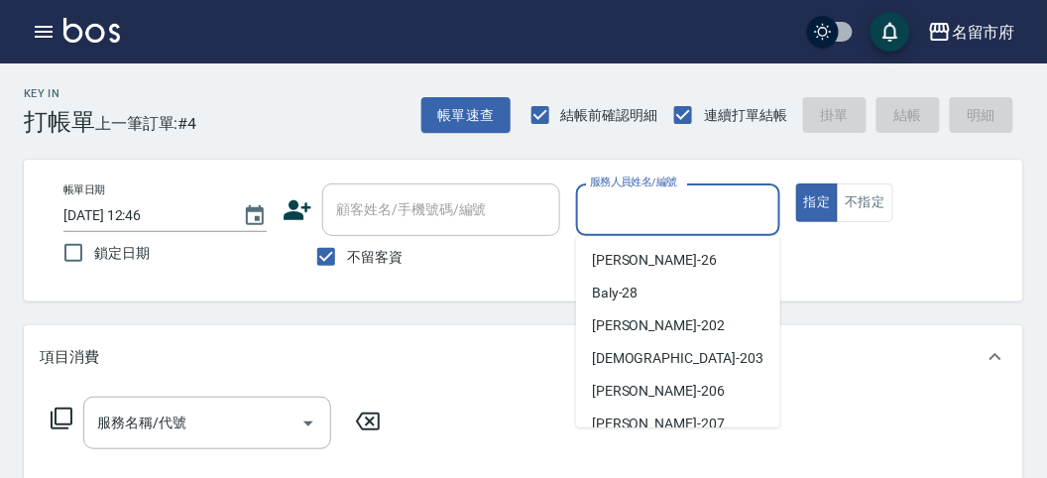
scroll to position [152, 0]
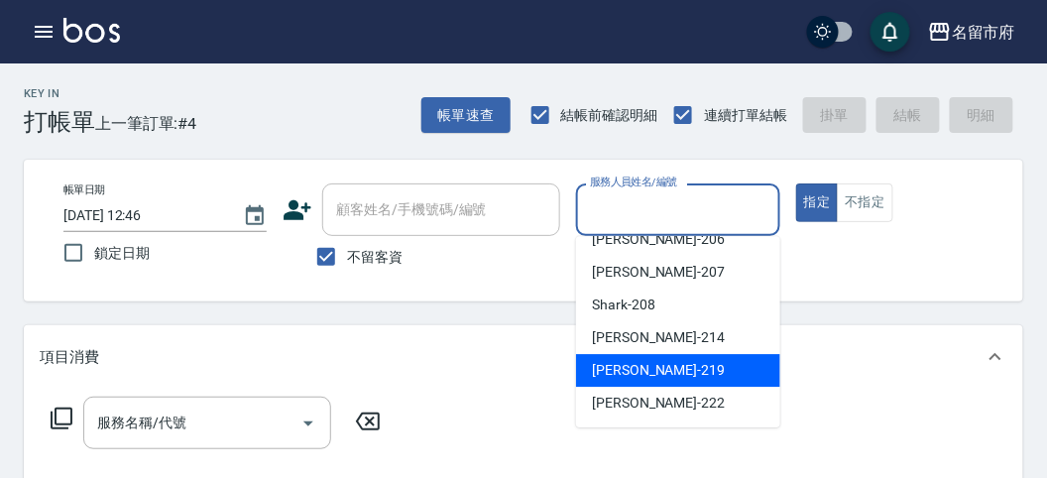
drag, startPoint x: 707, startPoint y: 362, endPoint x: 696, endPoint y: 374, distance: 16.1
click at [705, 362] on div "[PERSON_NAME] -219" at bounding box center [678, 370] width 204 height 33
type input "[PERSON_NAME]-219"
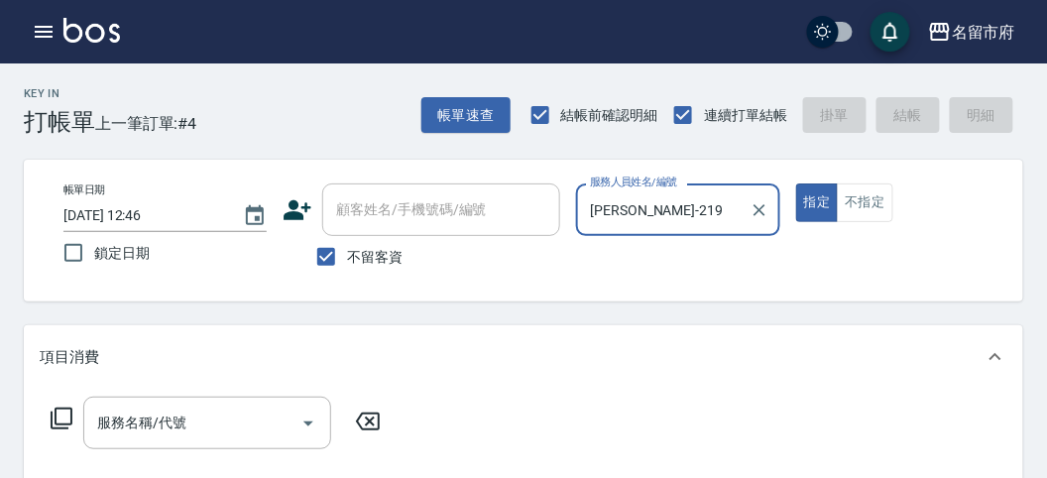
click at [59, 412] on icon at bounding box center [62, 419] width 24 height 24
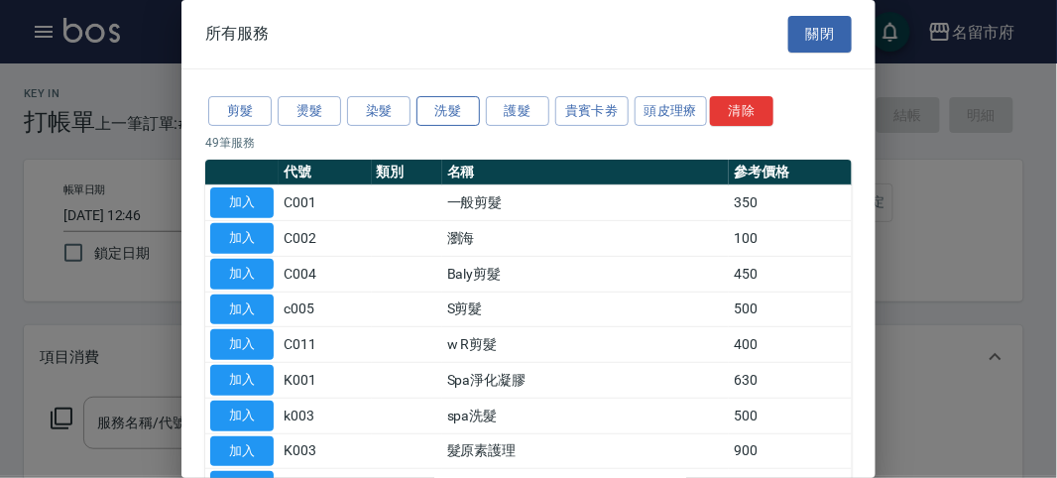
click at [456, 117] on button "洗髮" at bounding box center [447, 111] width 63 height 31
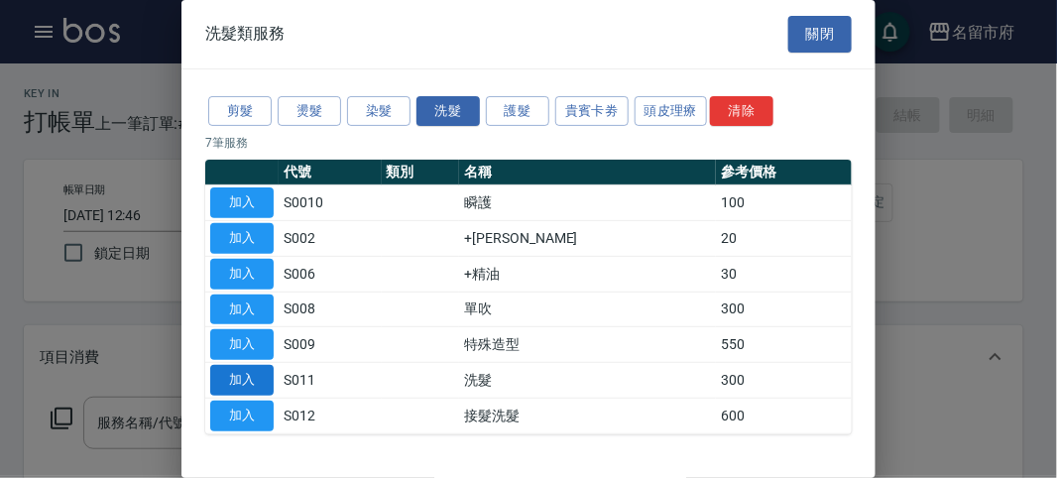
click at [259, 371] on button "加入" at bounding box center [241, 380] width 63 height 31
type input "洗髮(S011)"
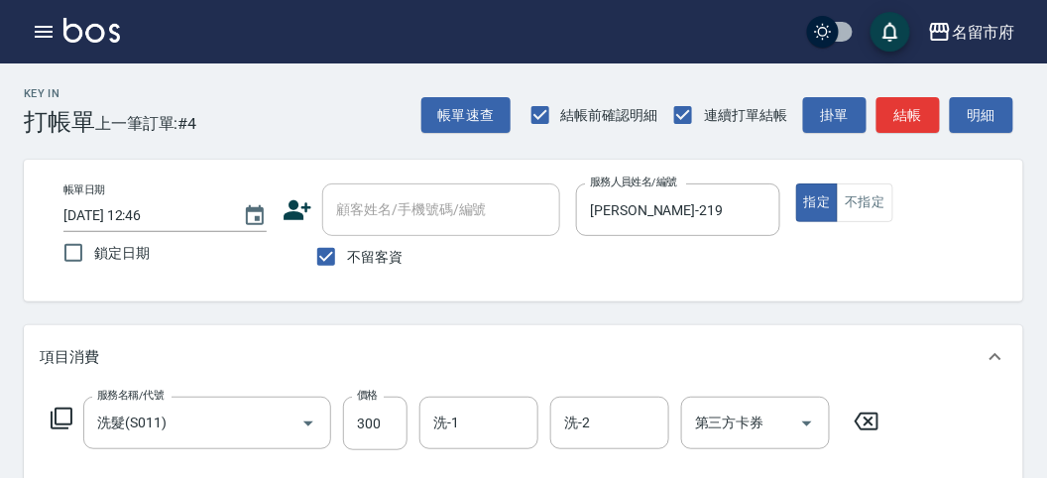
drag, startPoint x: 452, startPoint y: 418, endPoint x: 438, endPoint y: 462, distance: 45.8
click at [450, 419] on div "洗-1 洗-1" at bounding box center [478, 423] width 119 height 53
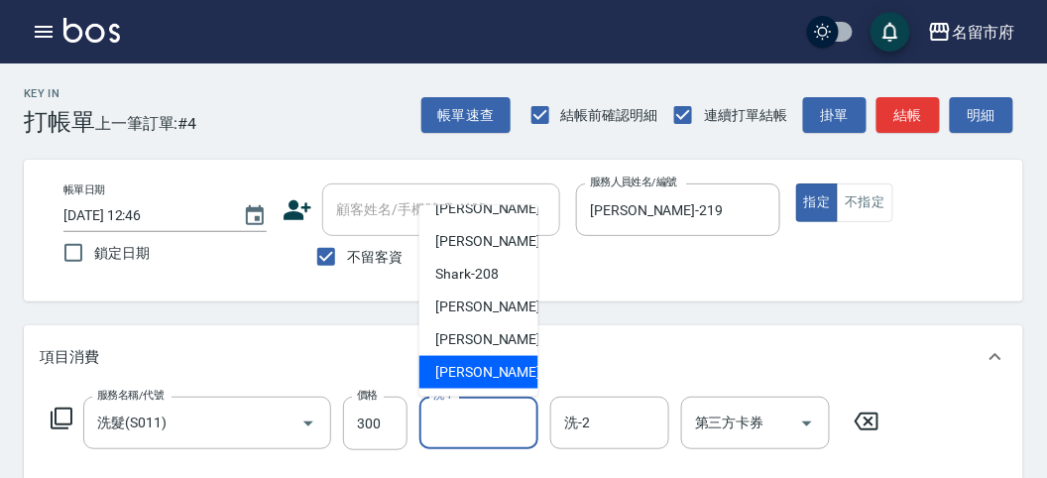
scroll to position [110, 0]
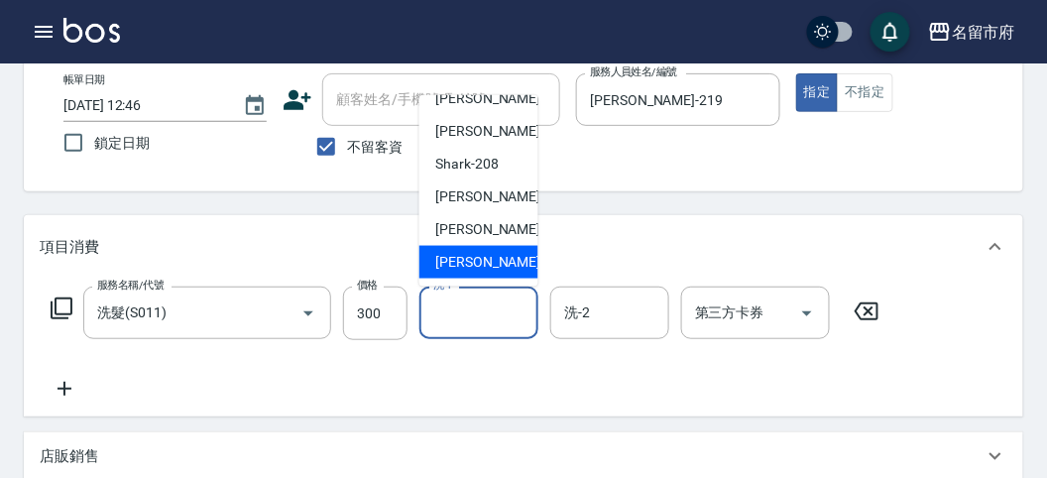
drag, startPoint x: 495, startPoint y: 253, endPoint x: 488, endPoint y: 286, distance: 33.4
click at [494, 254] on span "[PERSON_NAME] -222" at bounding box center [501, 262] width 133 height 21
type input "[PERSON_NAME]-222"
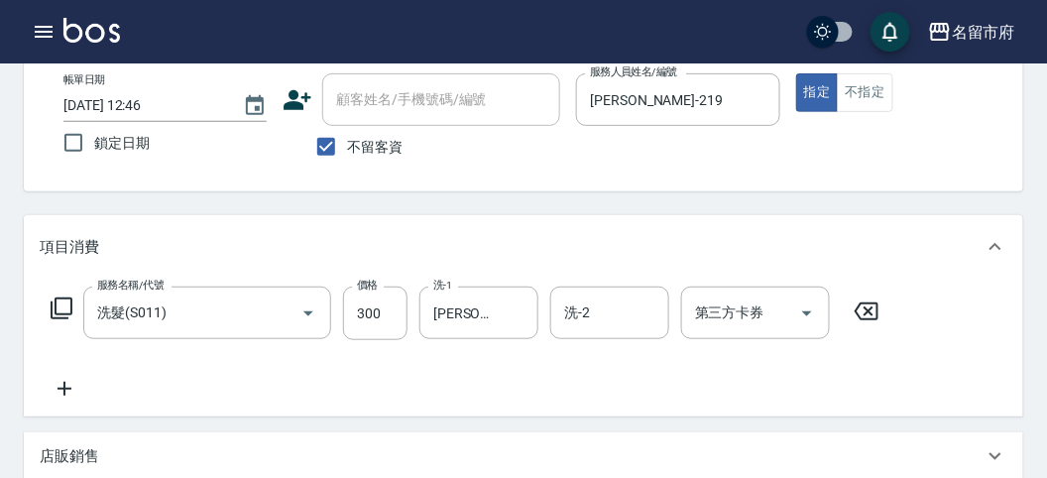
click at [50, 303] on icon at bounding box center [62, 308] width 24 height 24
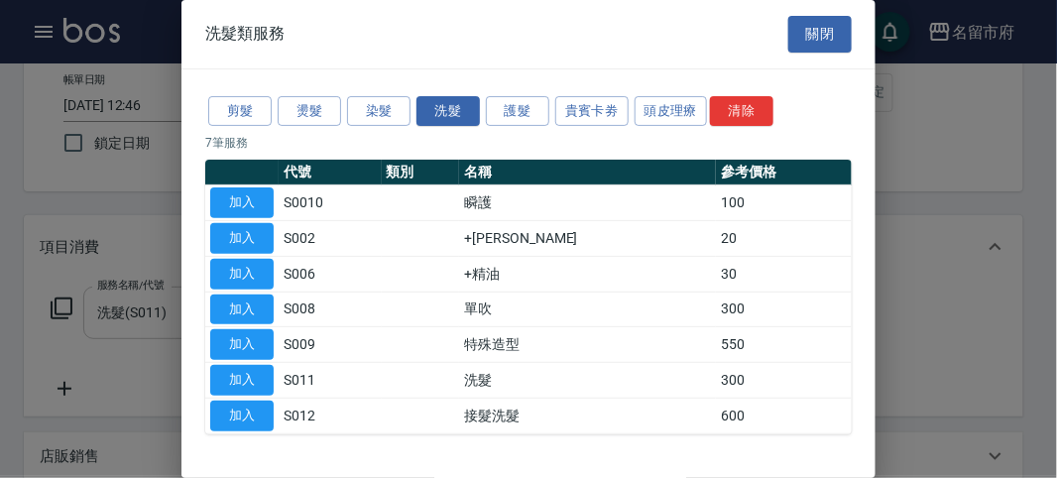
click at [246, 272] on button "加入" at bounding box center [241, 274] width 63 height 31
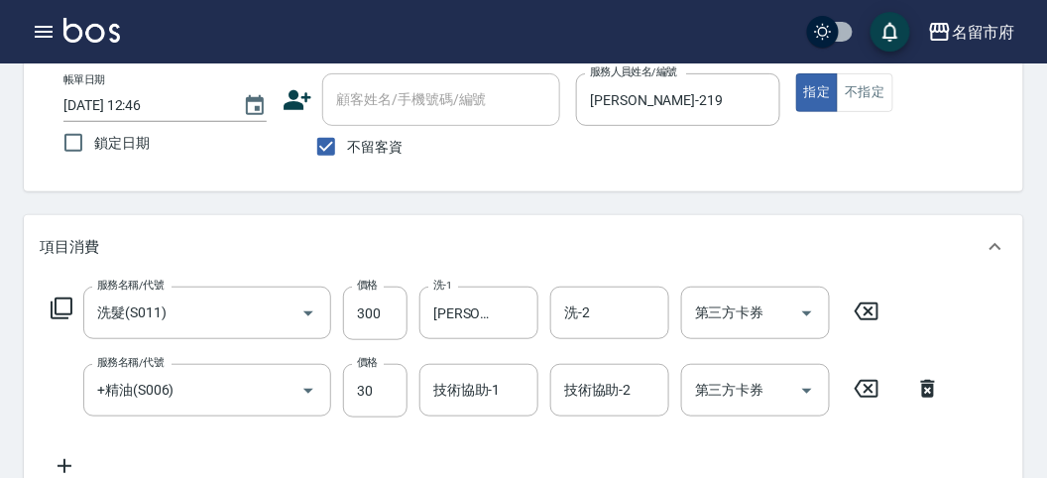
click at [51, 310] on icon at bounding box center [62, 308] width 22 height 22
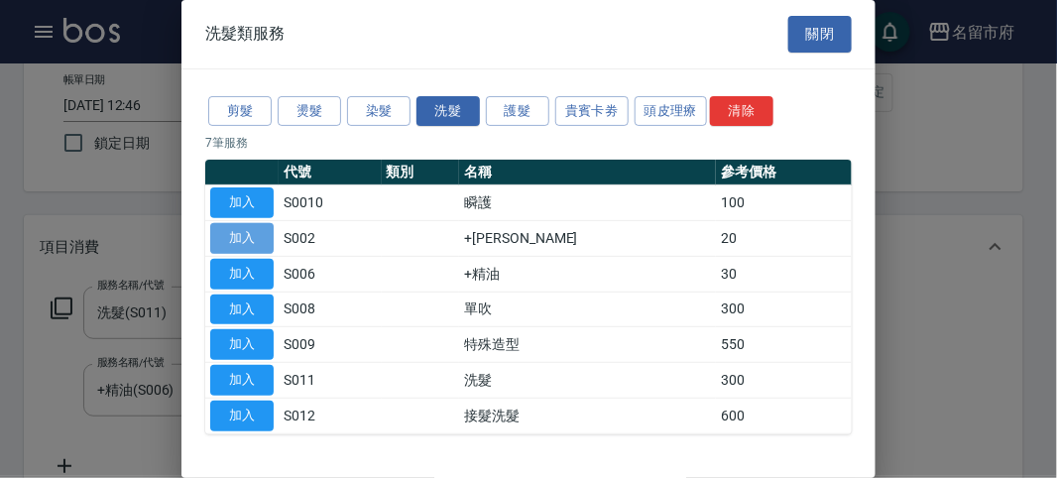
click at [243, 239] on button "加入" at bounding box center [241, 238] width 63 height 31
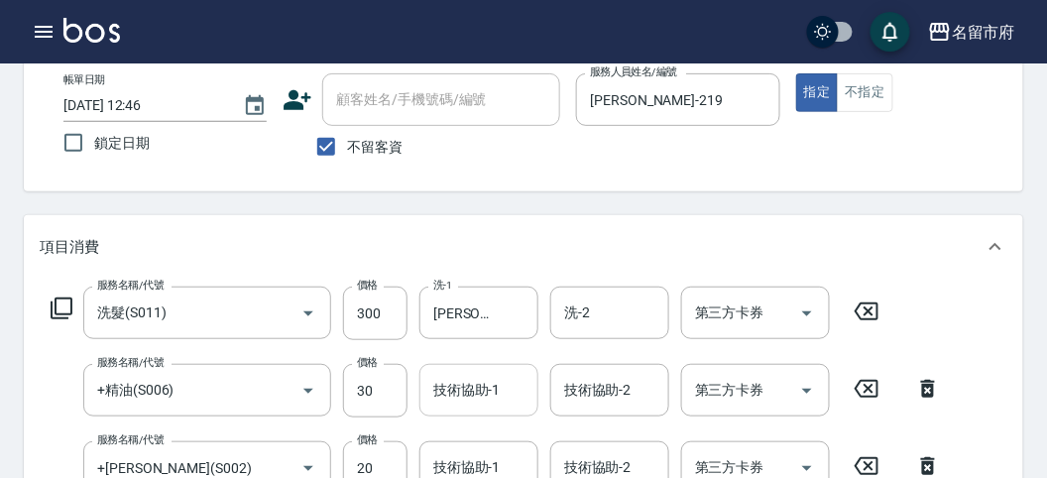
click at [438, 401] on input "技術協助-1" at bounding box center [478, 390] width 101 height 35
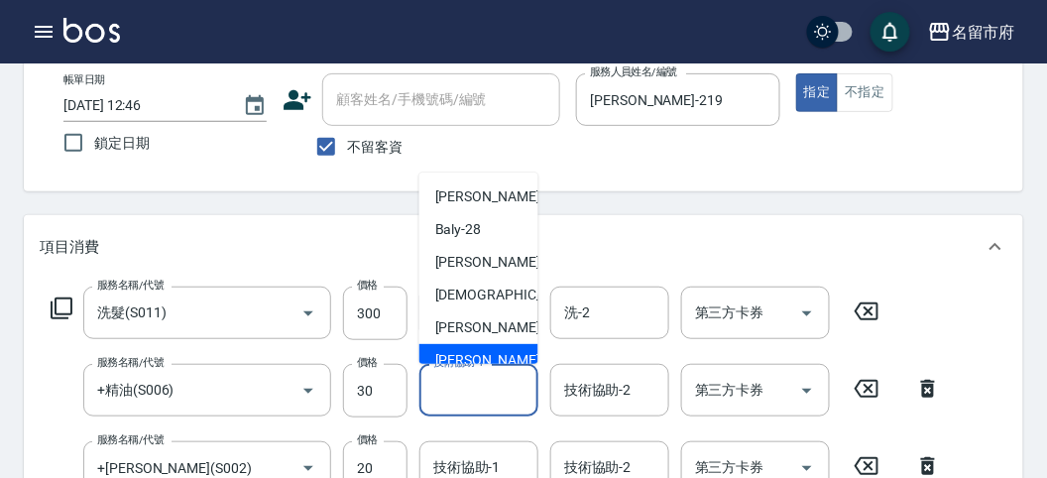
scroll to position [152, 0]
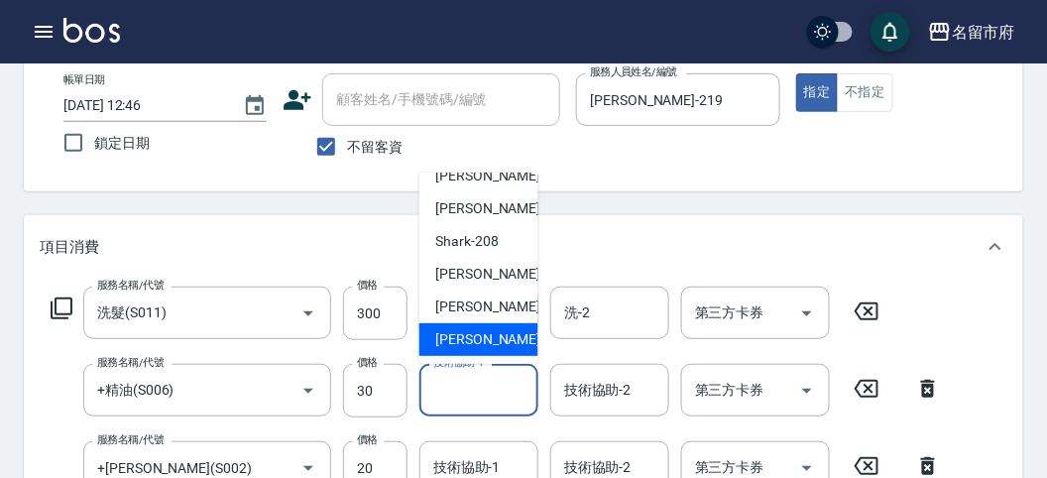
drag, startPoint x: 447, startPoint y: 332, endPoint x: 434, endPoint y: 362, distance: 32.4
click at [444, 335] on span "[PERSON_NAME] -222" at bounding box center [501, 339] width 133 height 21
type input "[PERSON_NAME]-222"
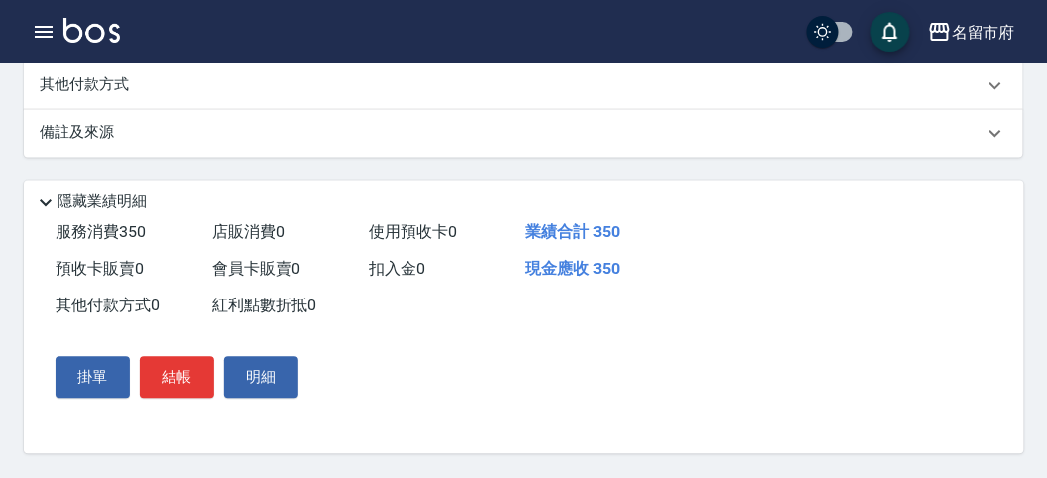
scroll to position [294, 0]
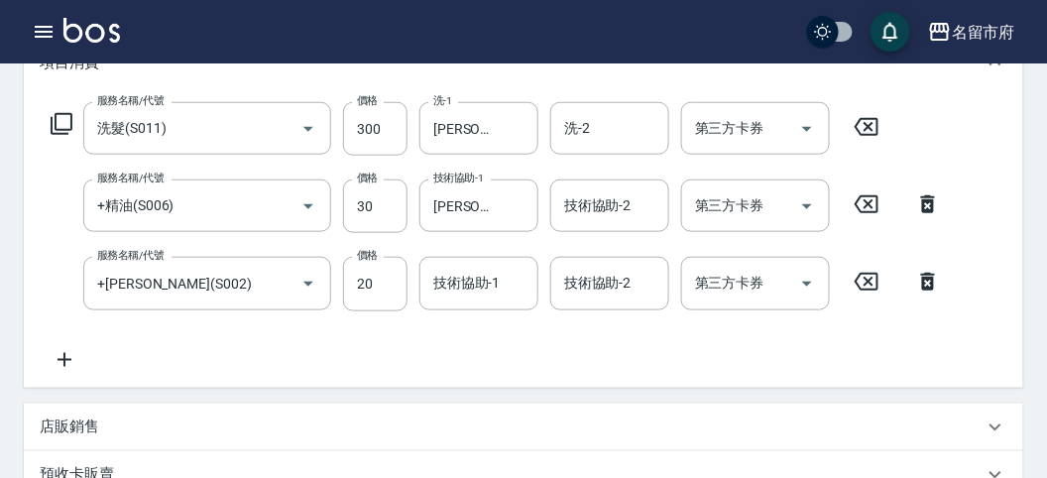
click at [917, 210] on icon at bounding box center [928, 204] width 50 height 24
type input "+[PERSON_NAME](S002)"
type input "20"
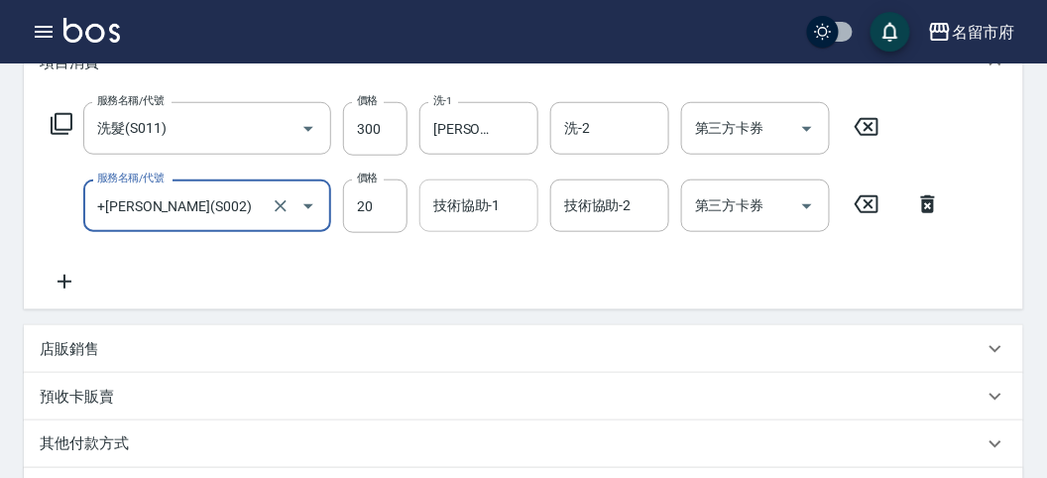
click at [447, 201] on div "技術協助-1 技術協助-1" at bounding box center [478, 205] width 119 height 53
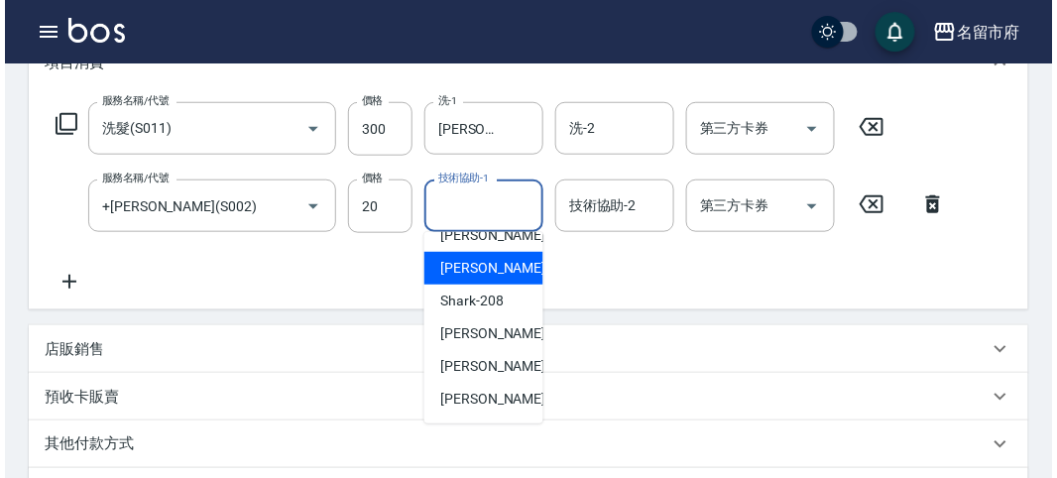
scroll to position [657, 0]
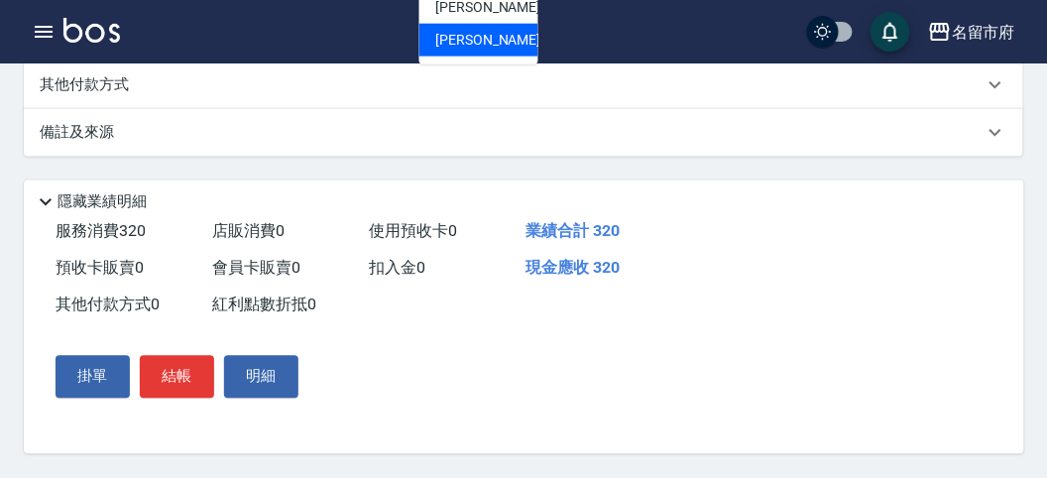
click at [446, 40] on span "[PERSON_NAME] -222" at bounding box center [501, 40] width 133 height 21
type input "[PERSON_NAME]-222"
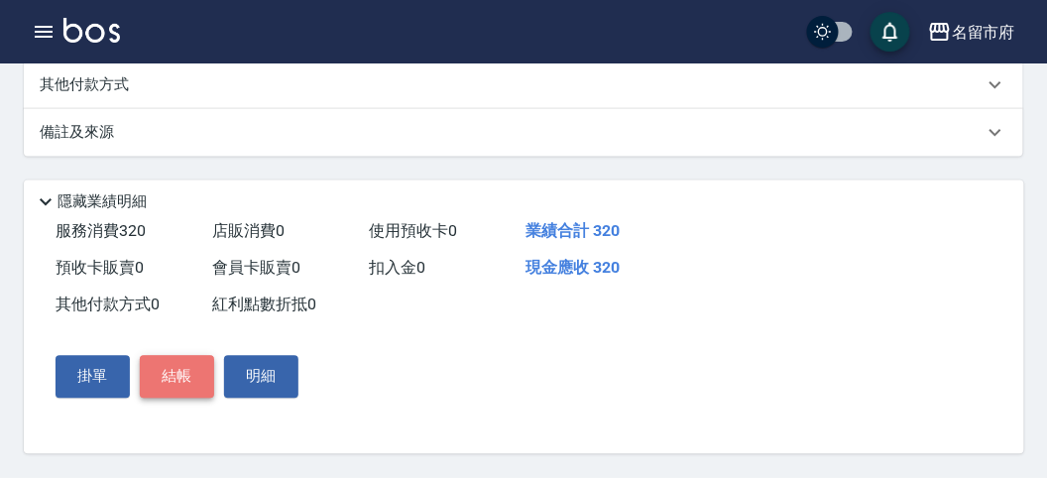
click at [174, 368] on button "結帳" at bounding box center [177, 377] width 74 height 42
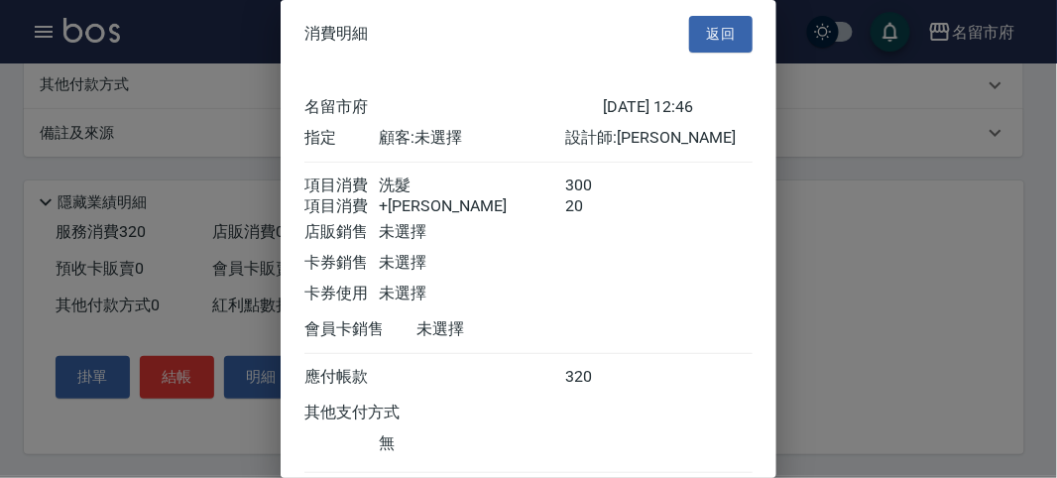
scroll to position [132, 0]
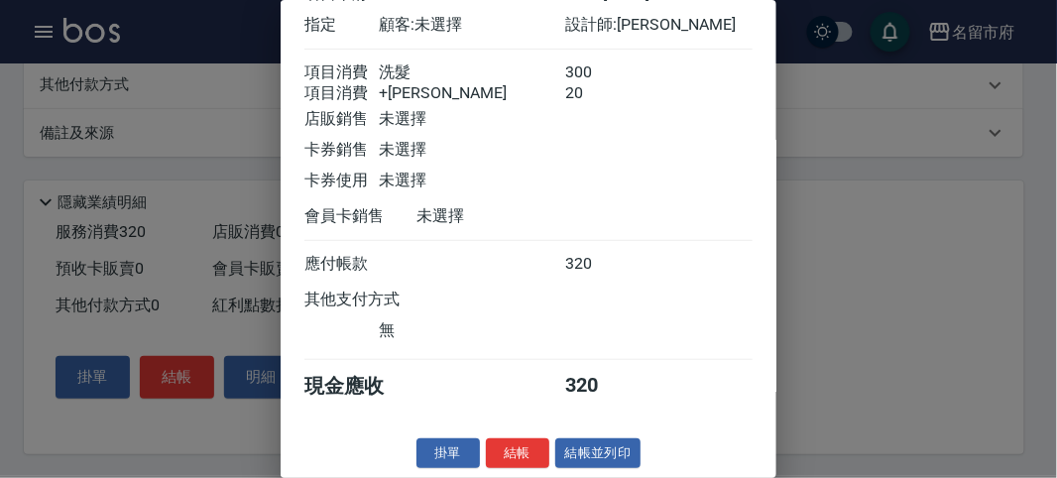
click at [497, 435] on div "消費明細 返回 名留市府 [DATE] 12:46 指定 顧客: 未選擇 設計師: Sammy 項目消費 洗髮 300 項目消費 +潤絲 20 店販銷售 未選…" at bounding box center [529, 239] width 496 height 478
click at [513, 441] on button "結帳" at bounding box center [517, 453] width 63 height 31
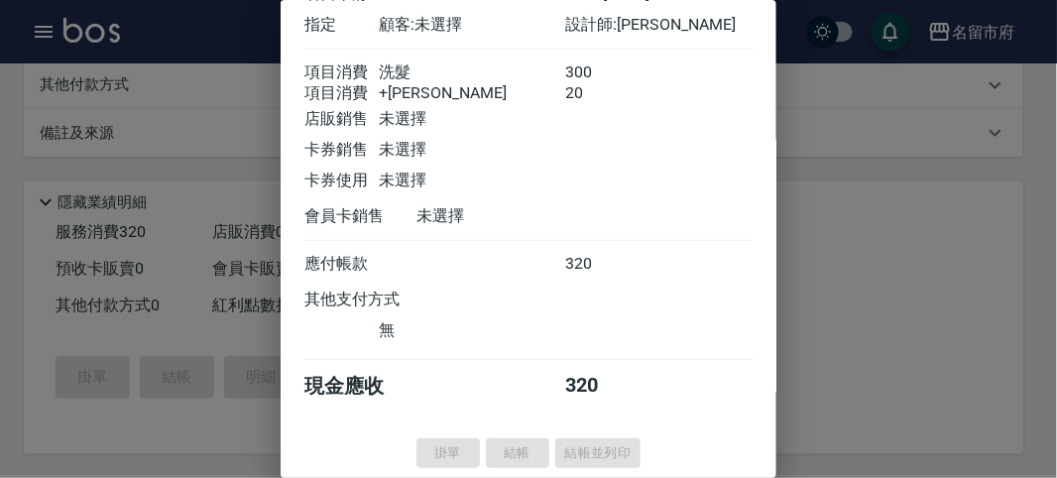
type input "[DATE] 12:51"
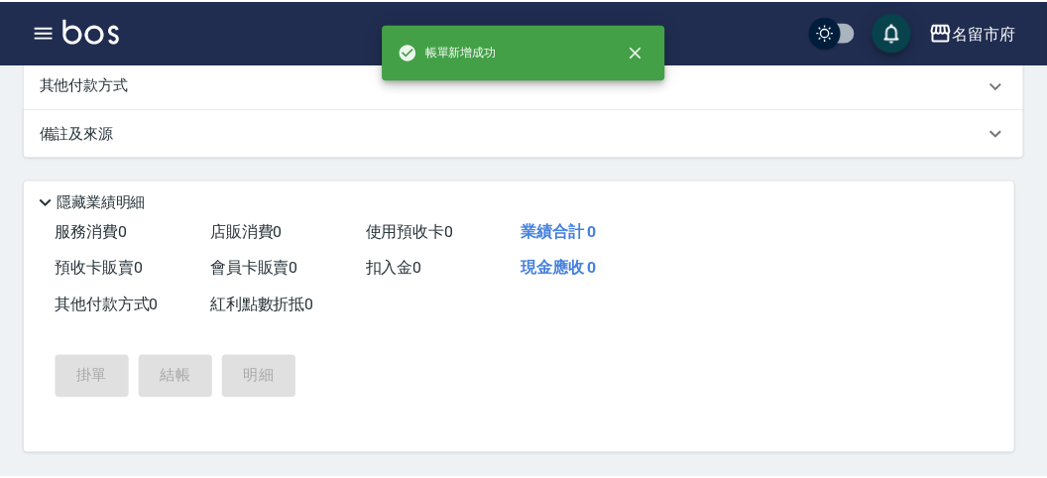
scroll to position [0, 0]
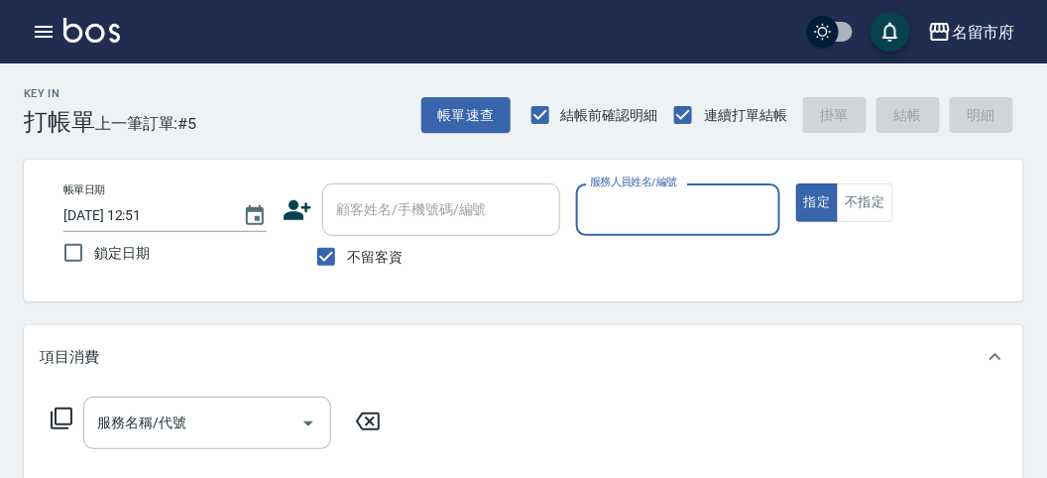
click at [796, 183] on button "指定" at bounding box center [817, 202] width 43 height 39
type button "true"
